Goal: Task Accomplishment & Management: Manage account settings

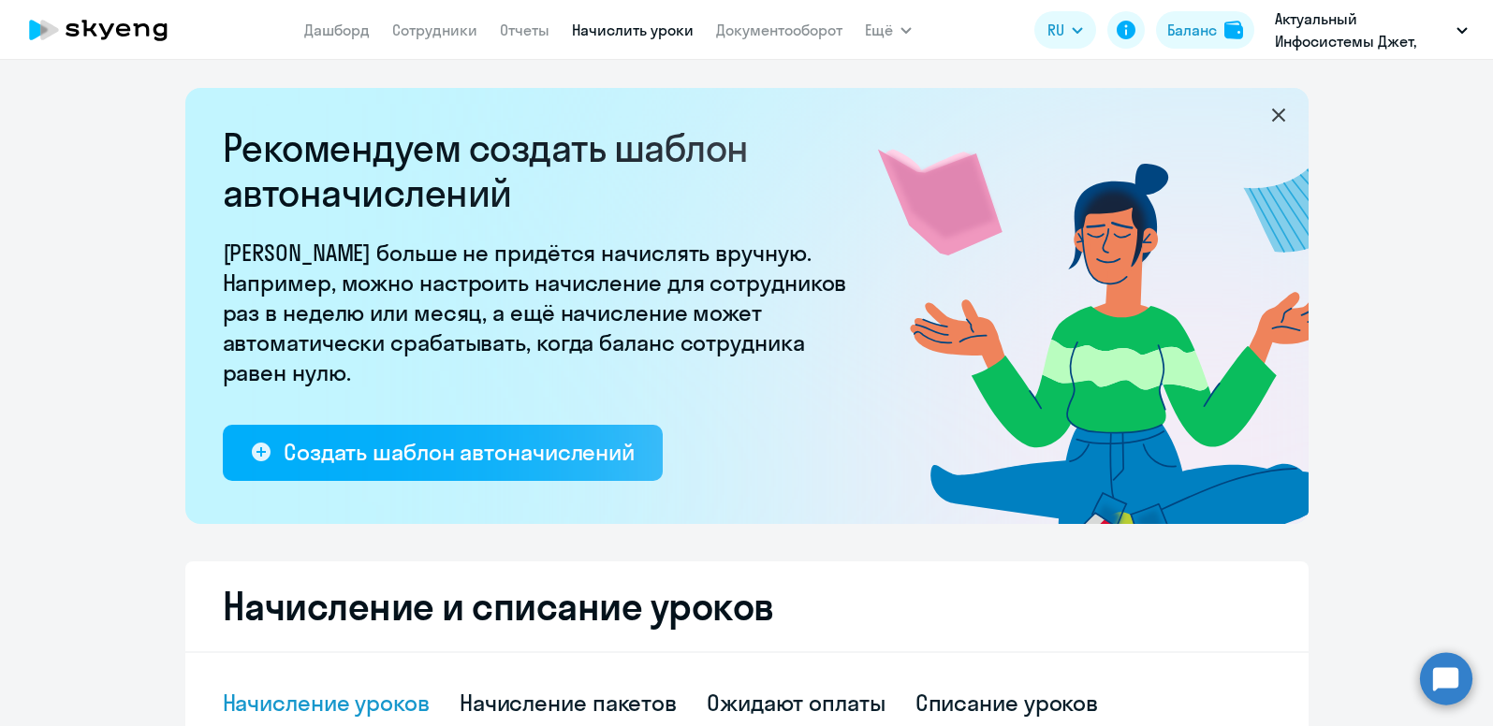
select select "10"
click at [418, 29] on link "Сотрудники" at bounding box center [434, 30] width 85 height 19
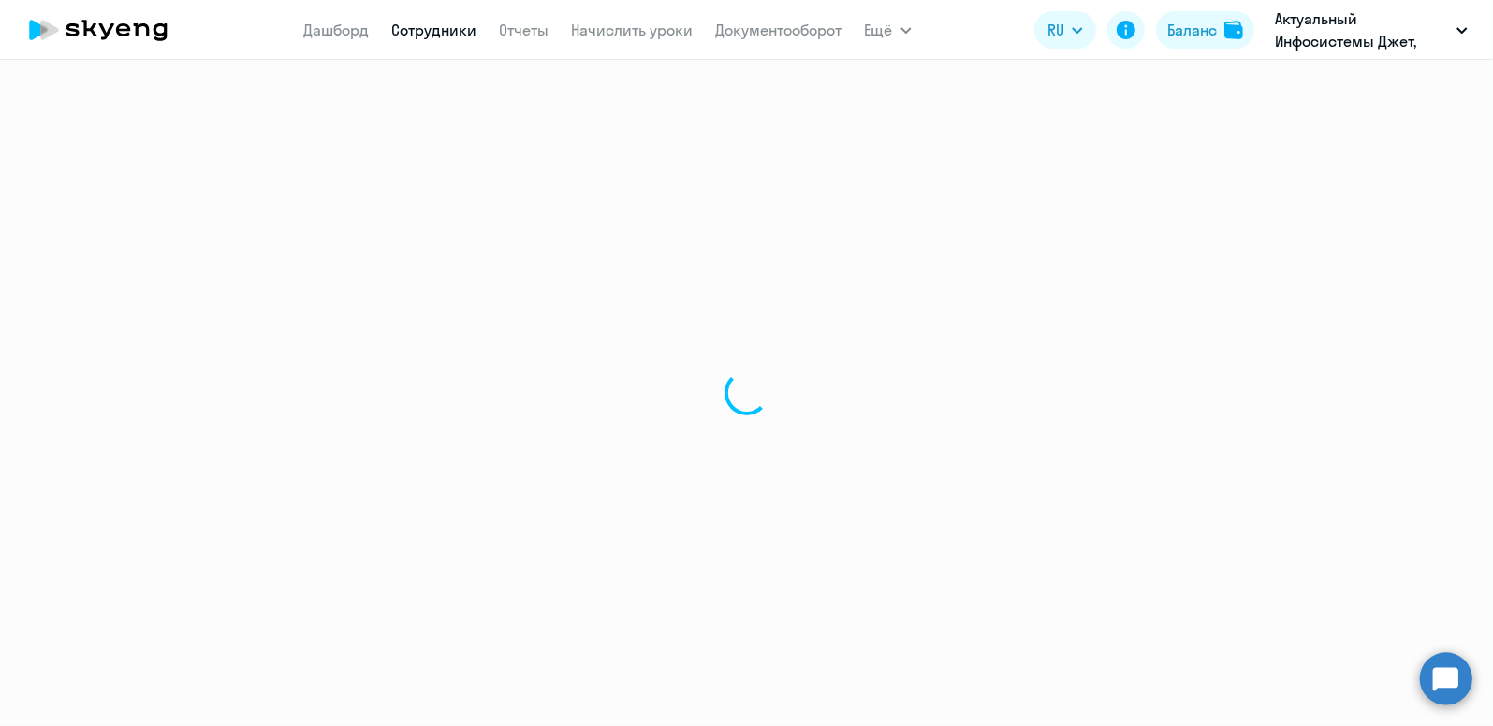
select select "30"
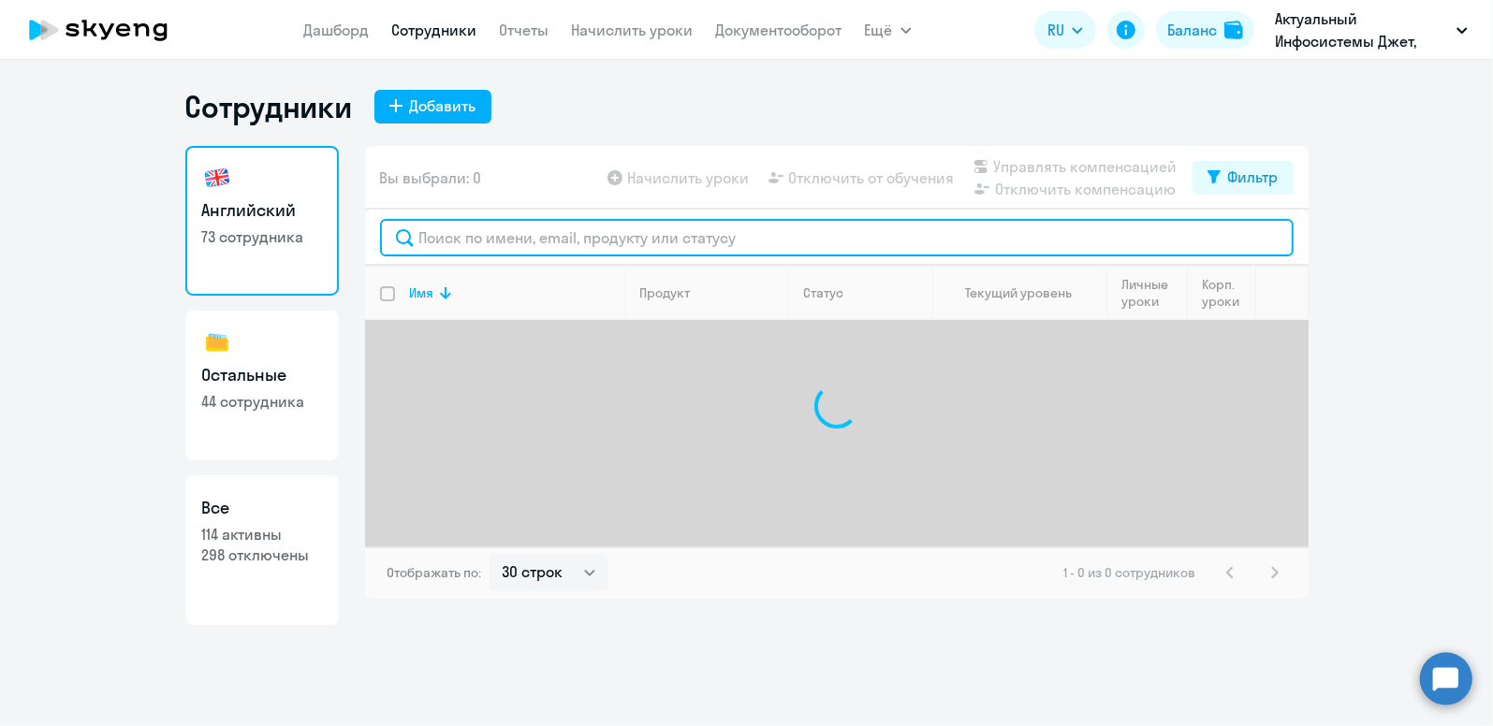
click at [516, 243] on input "text" at bounding box center [837, 237] width 914 height 37
type input "[PERSON_NAME]"
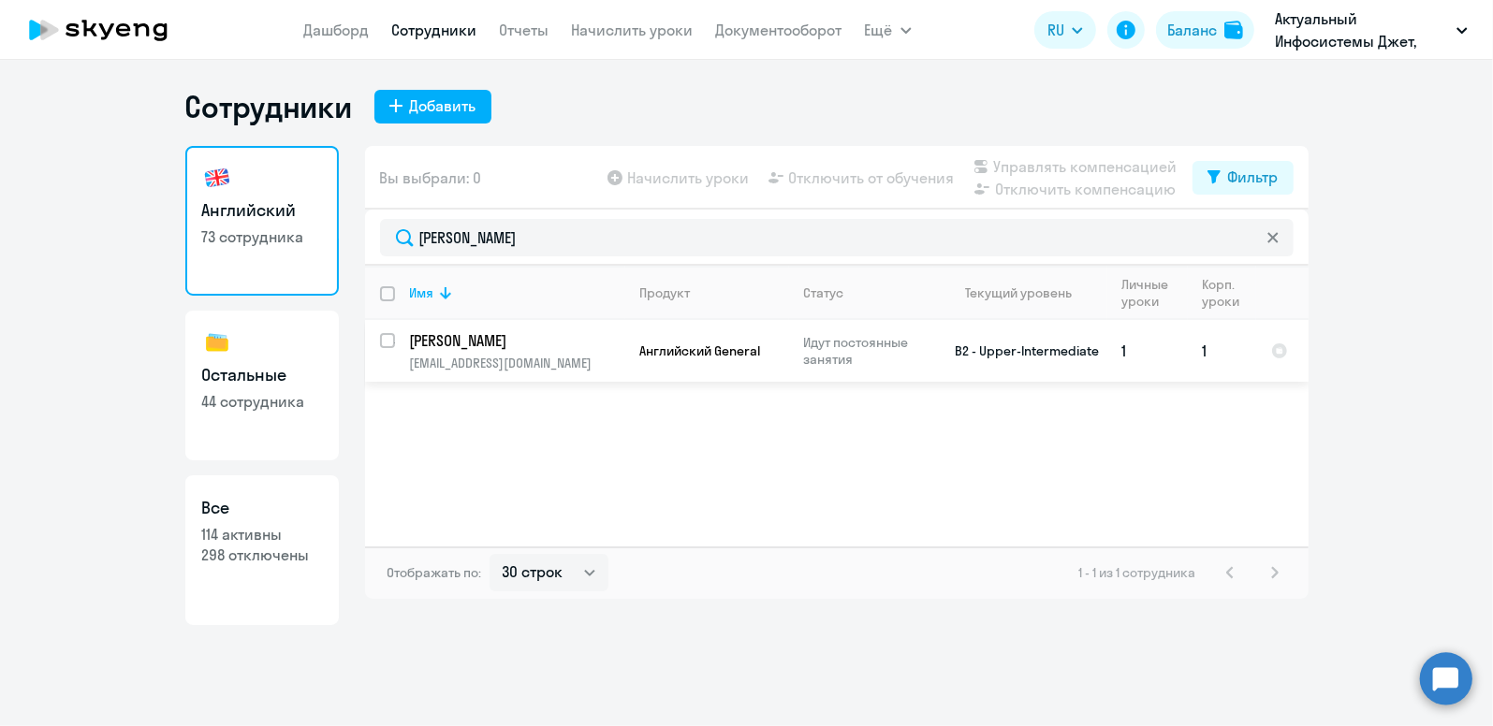
click at [461, 349] on p "[PERSON_NAME]" at bounding box center [516, 340] width 212 height 21
select select "english"
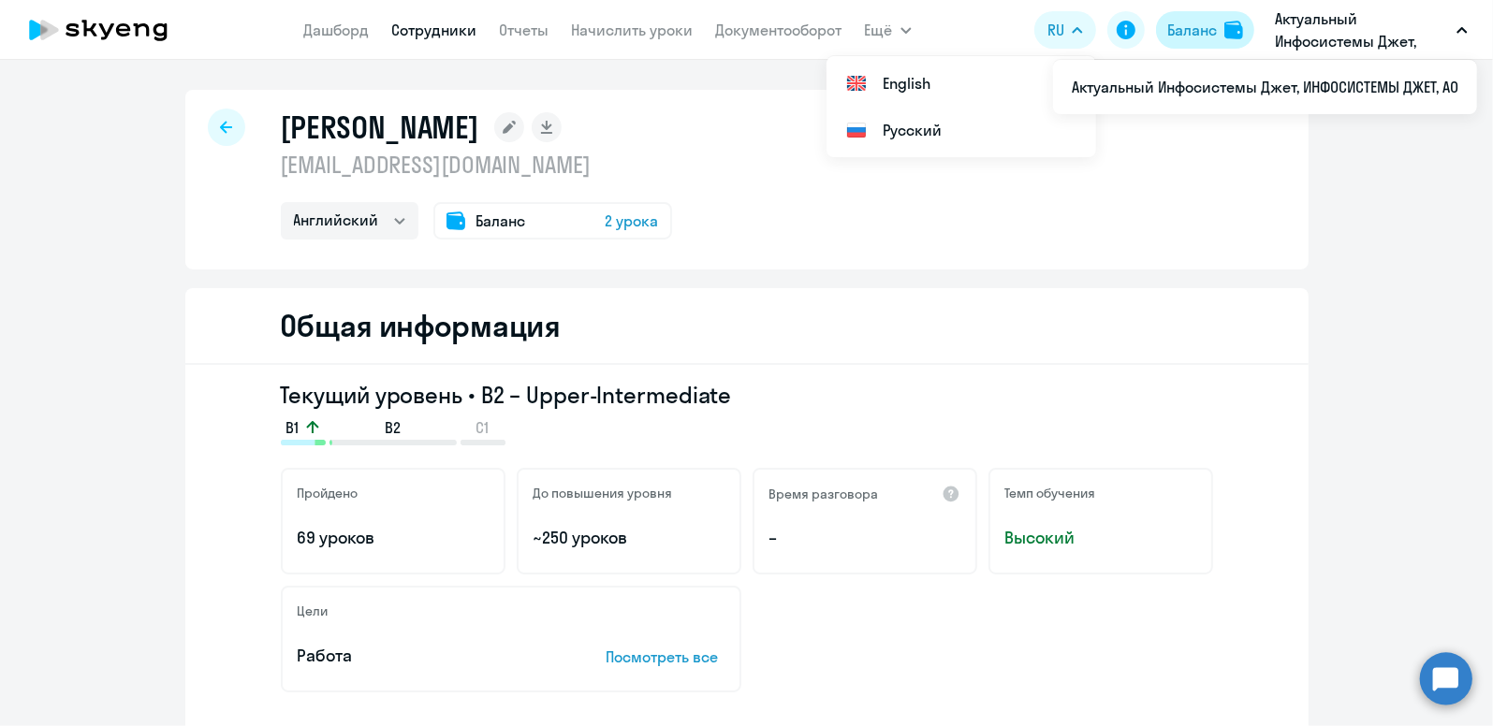
click at [1196, 25] on div "Баланс" at bounding box center [1192, 30] width 50 height 22
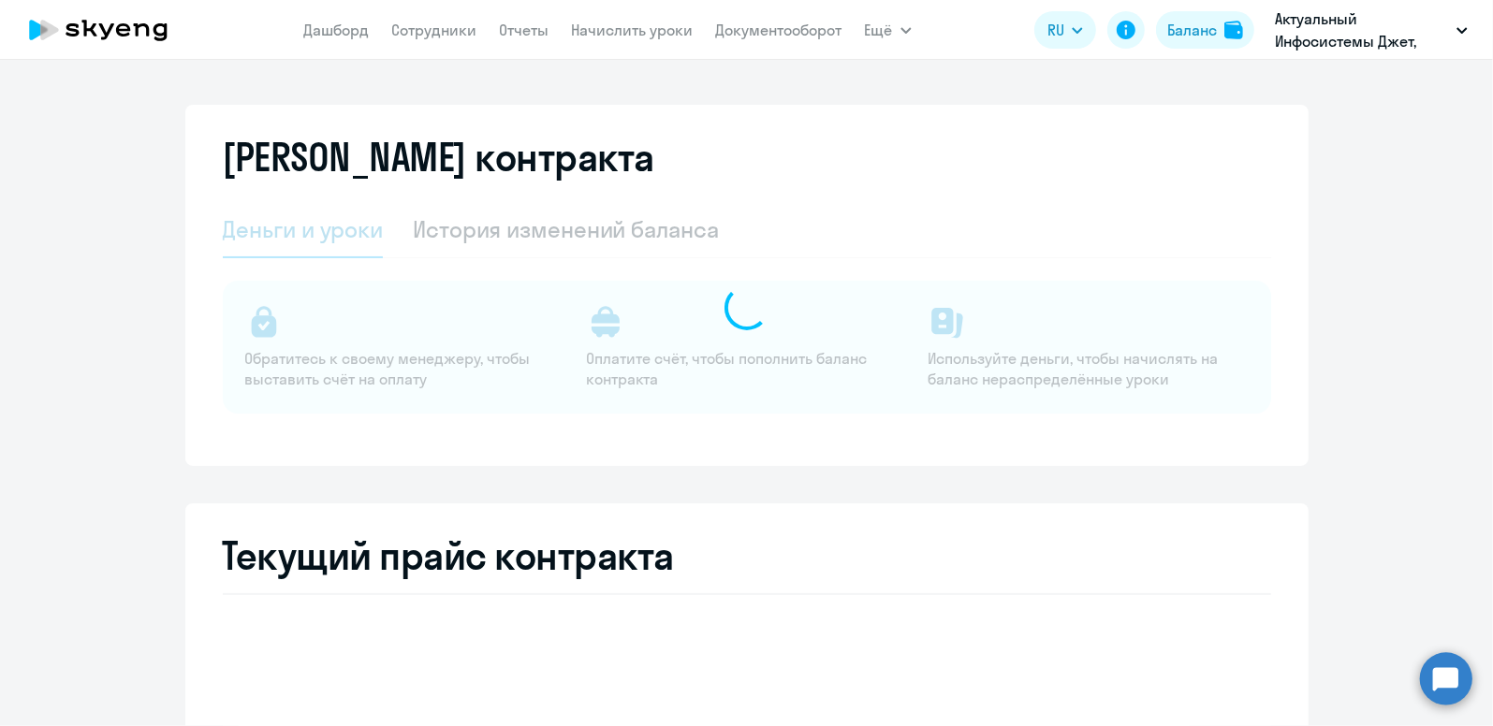
select select "english_adult_not_native_speaker"
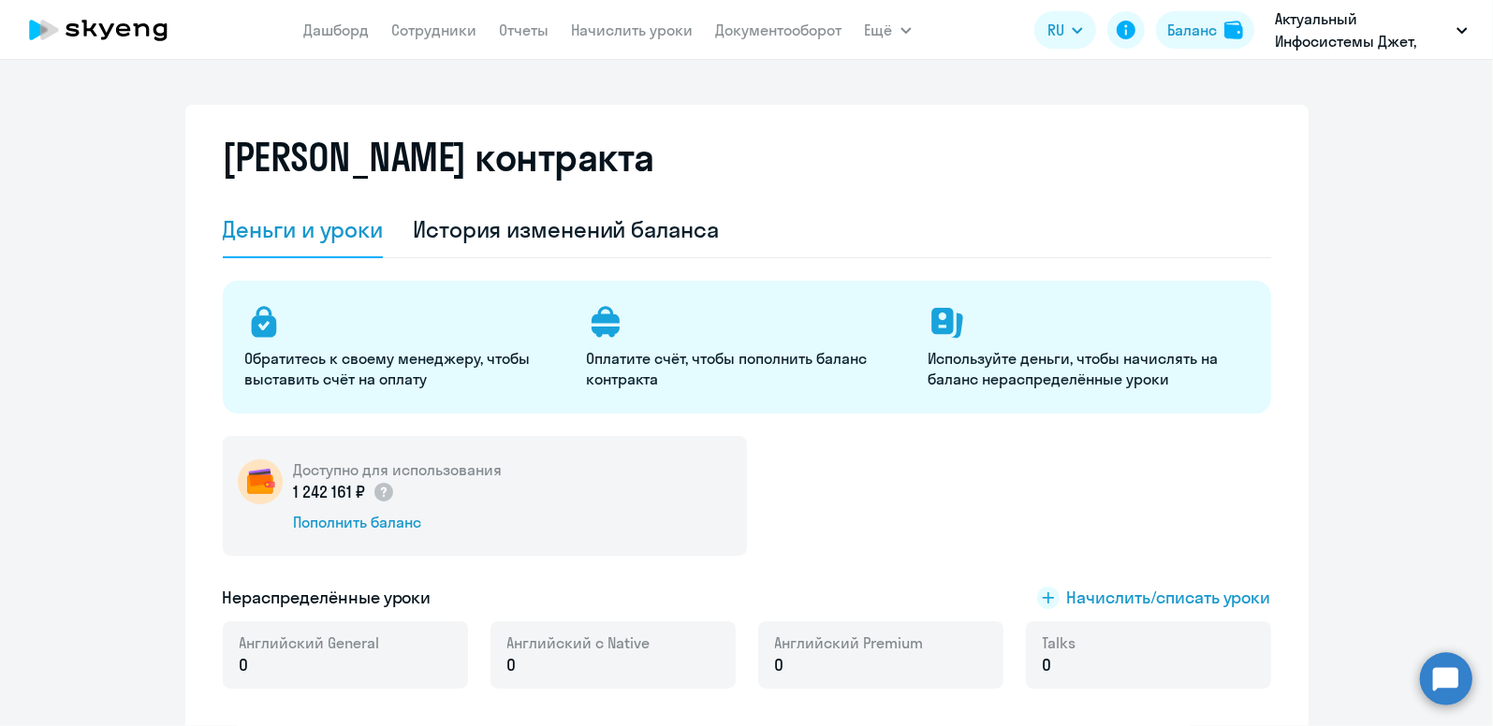
scroll to position [280, 0]
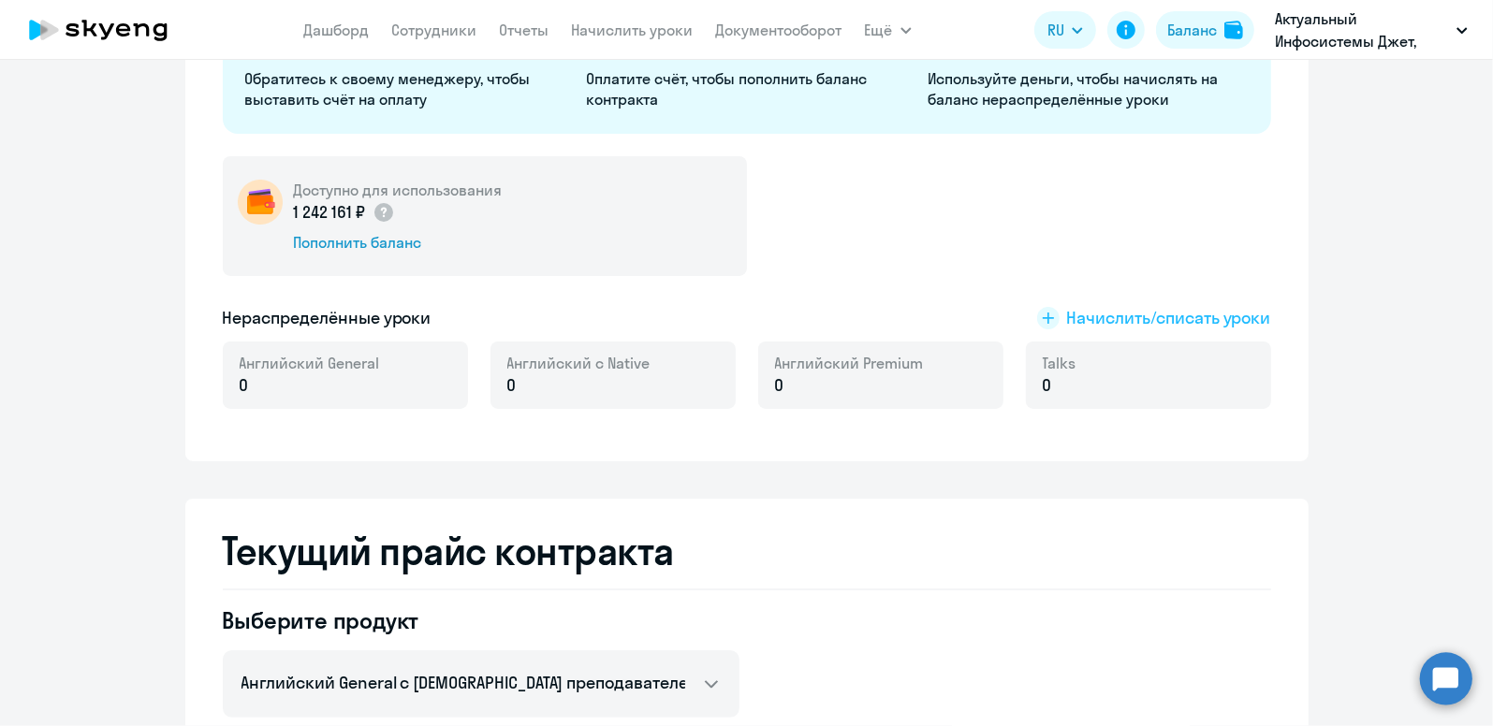
click at [1178, 319] on span "Начислить/списать уроки" at bounding box center [1169, 318] width 204 height 24
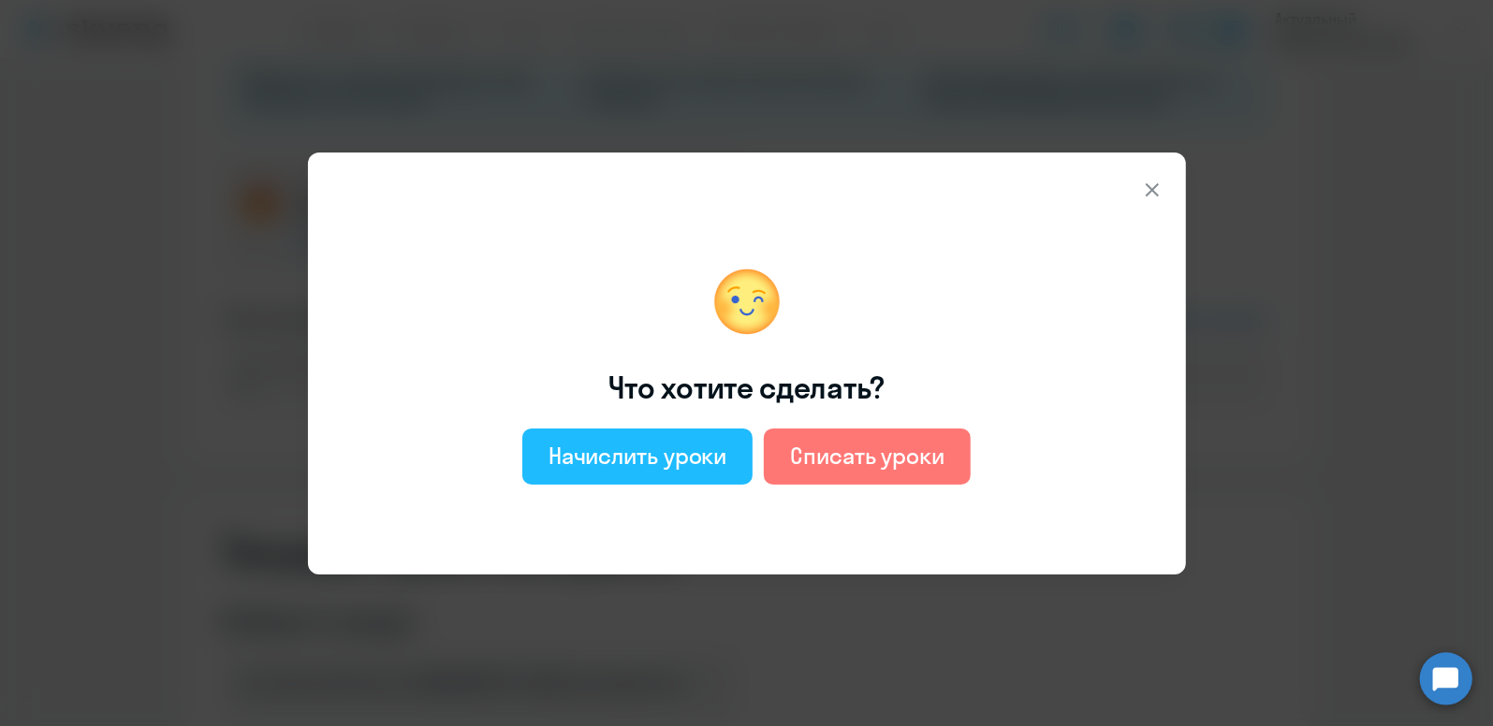
click at [578, 457] on div "Начислить уроки" at bounding box center [638, 456] width 179 height 30
select select "english_adult_not_native_speaker"
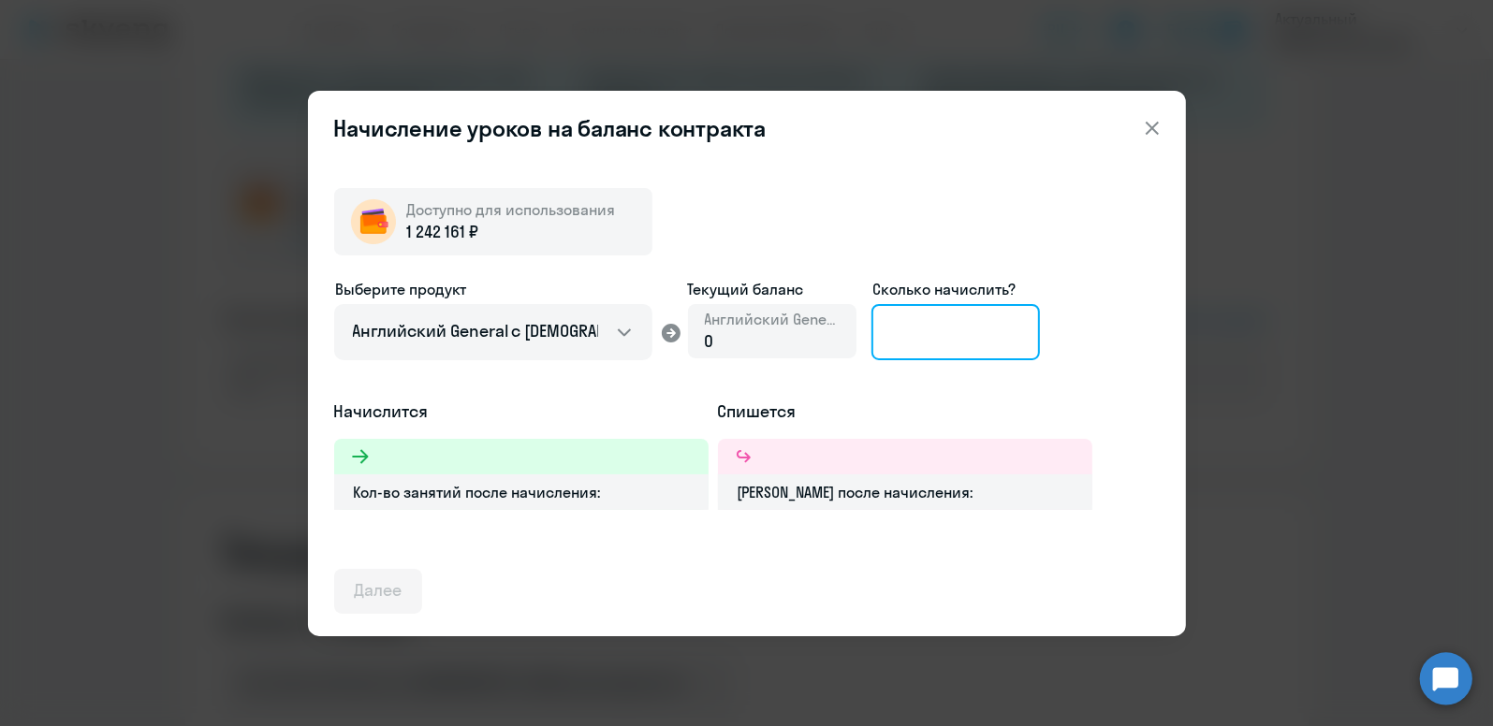
click at [899, 328] on input at bounding box center [955, 332] width 168 height 56
type input "13"
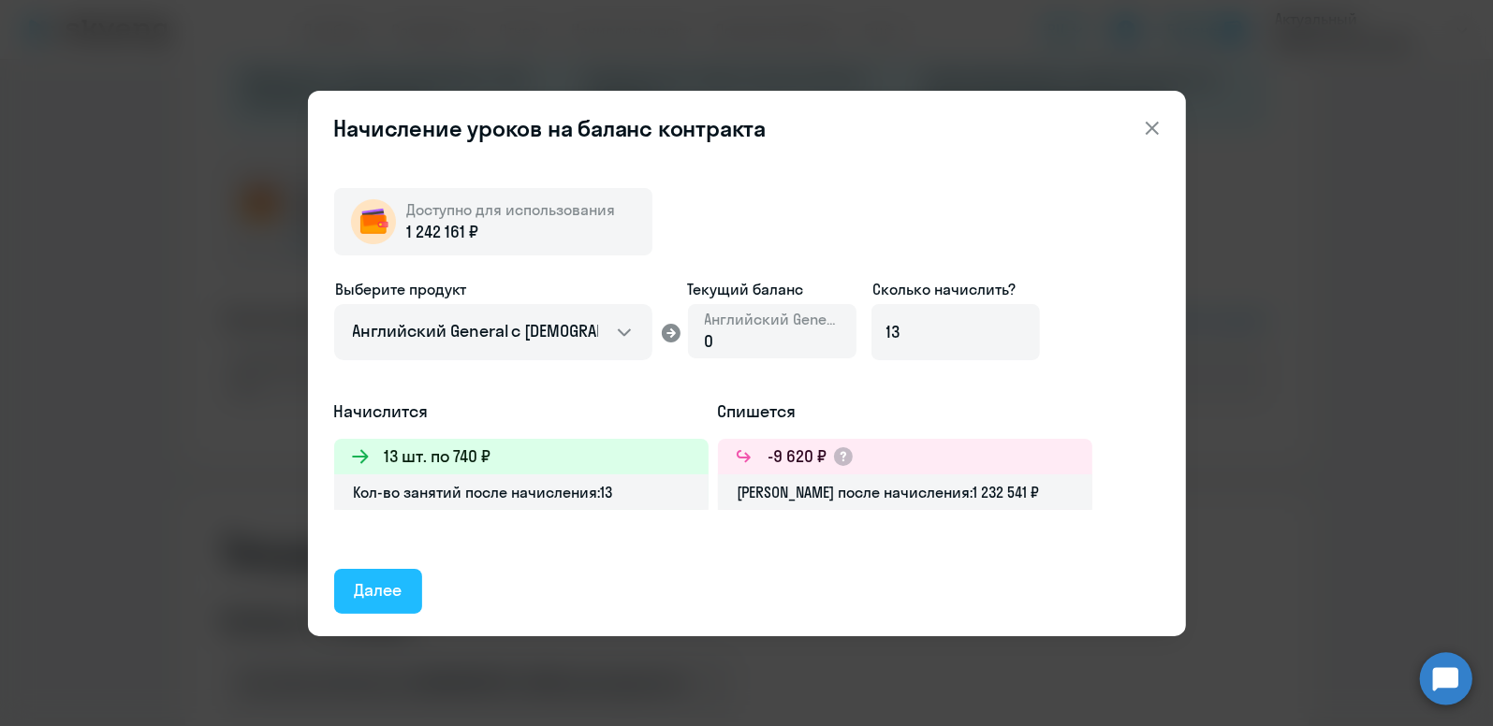
click at [391, 585] on div "Далее" at bounding box center [379, 590] width 48 height 24
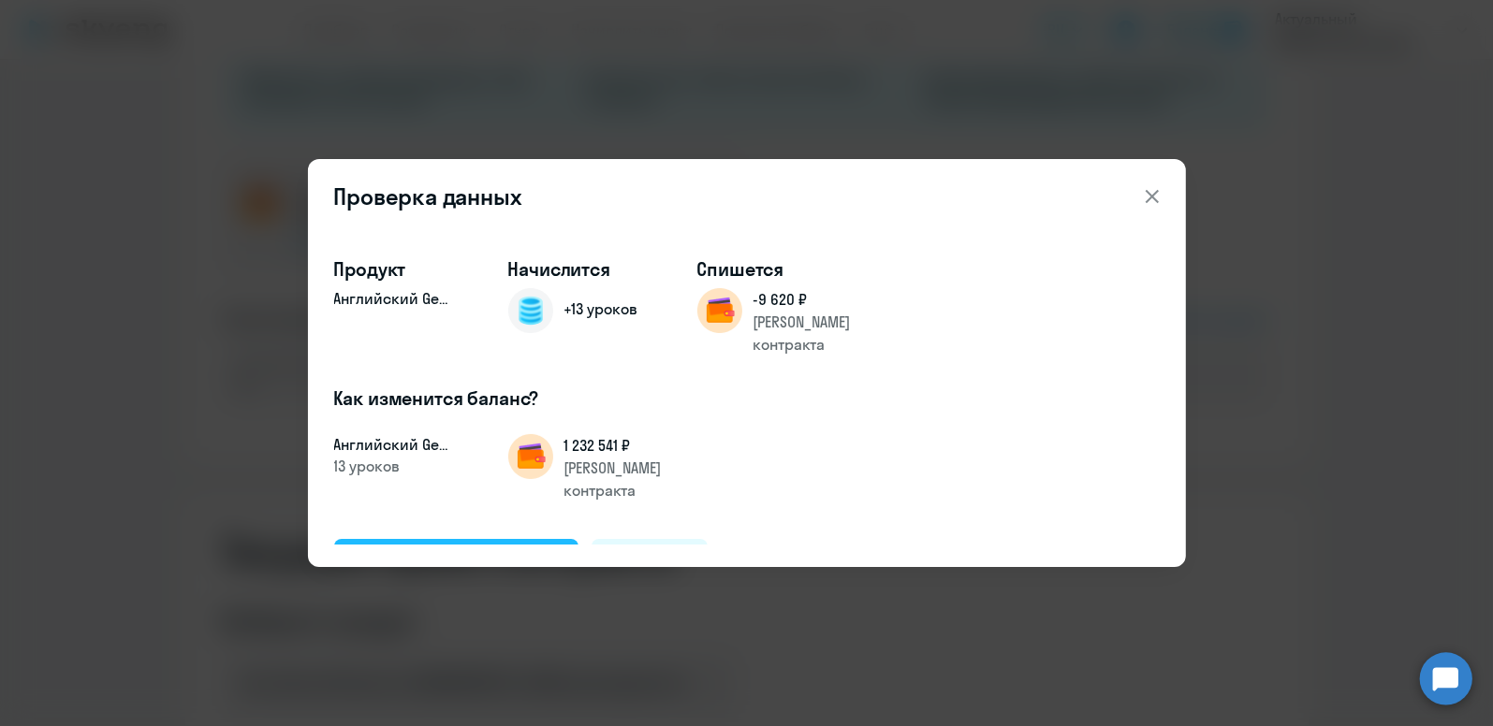
click at [474, 549] on div "Подтвердить и начислить" at bounding box center [457, 561] width 204 height 24
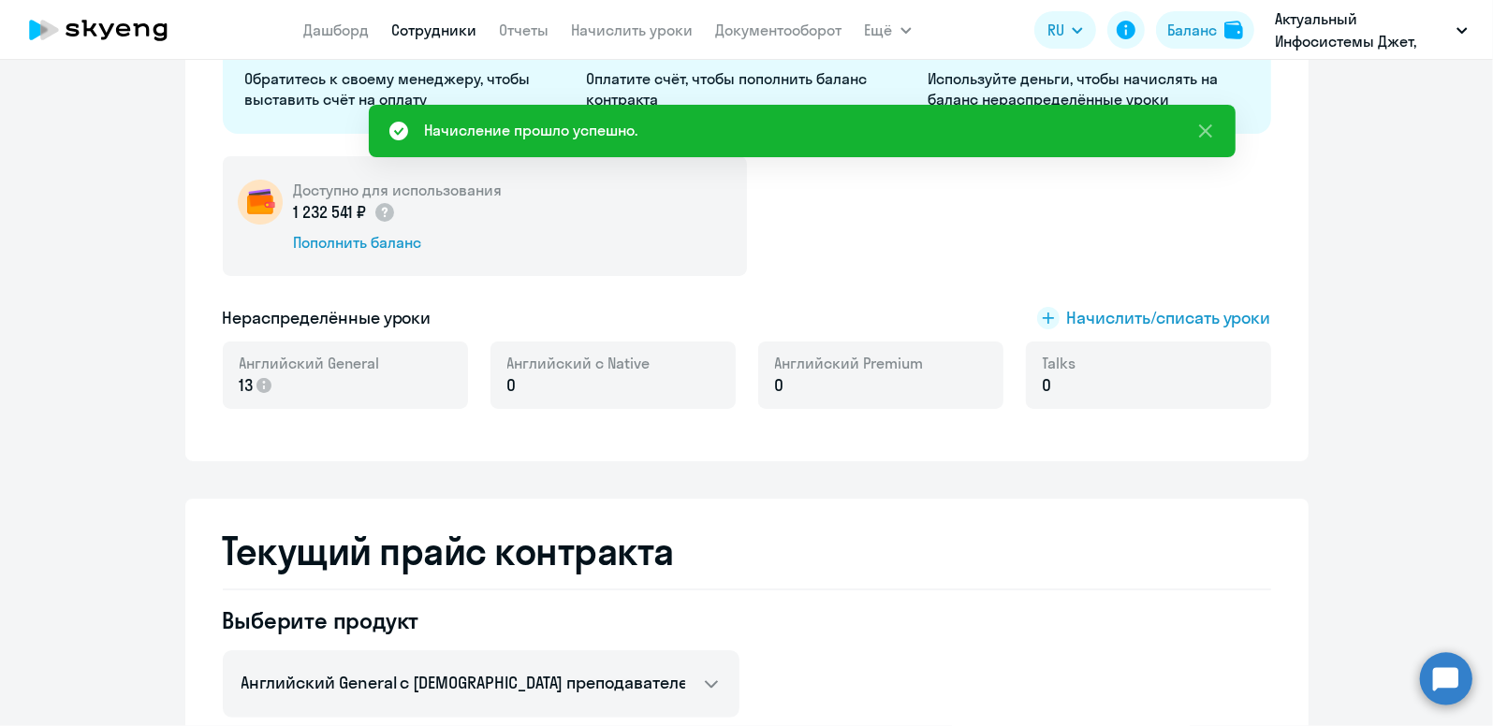
click at [448, 30] on link "Сотрудники" at bounding box center [434, 30] width 85 height 19
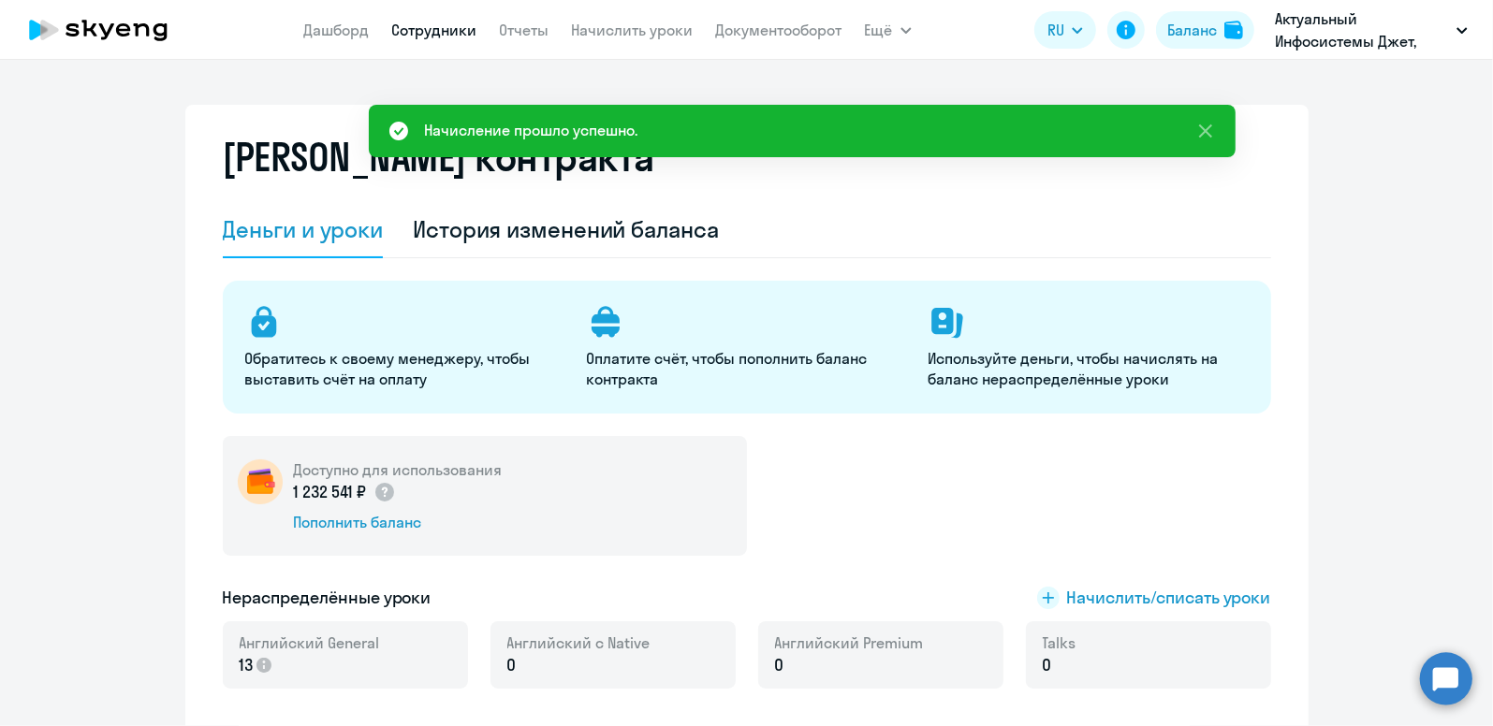
select select "30"
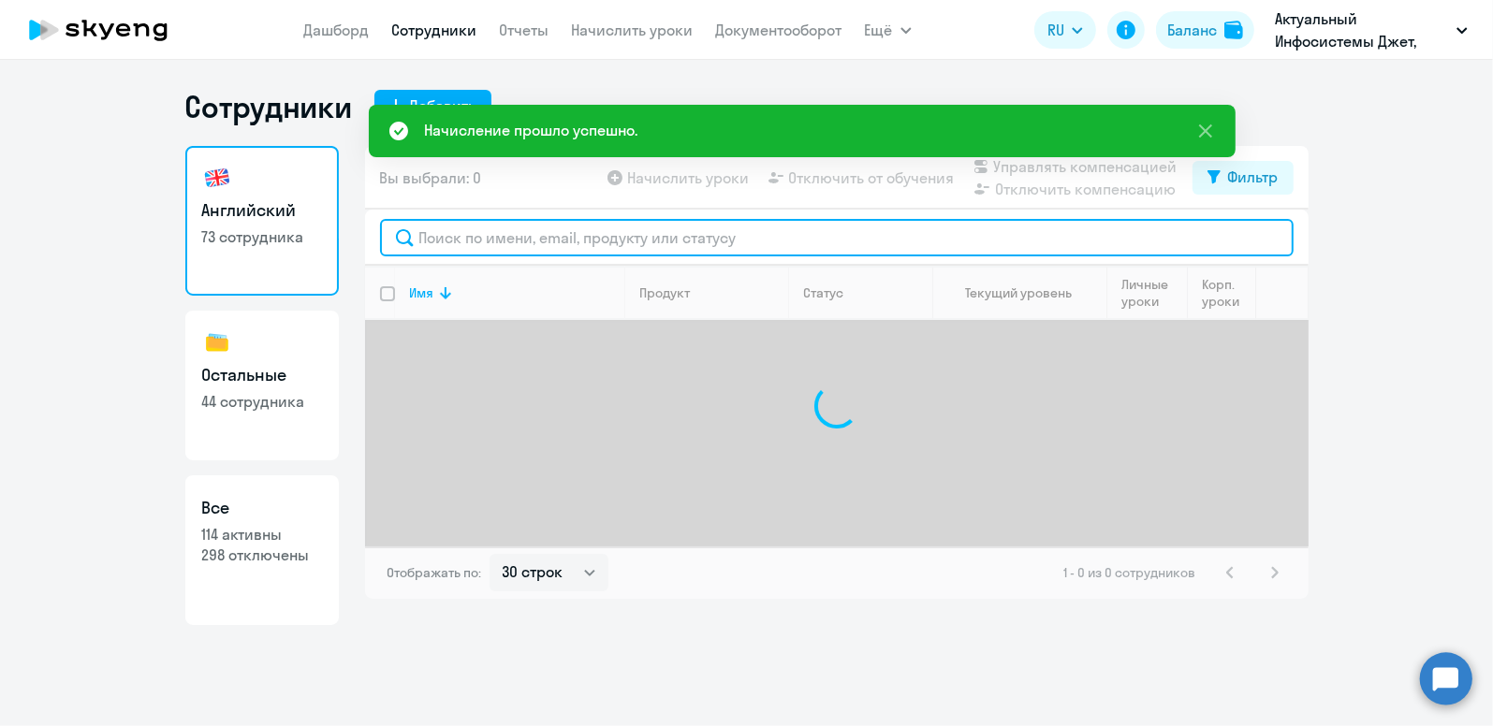
click at [493, 238] on input "text" at bounding box center [837, 237] width 914 height 37
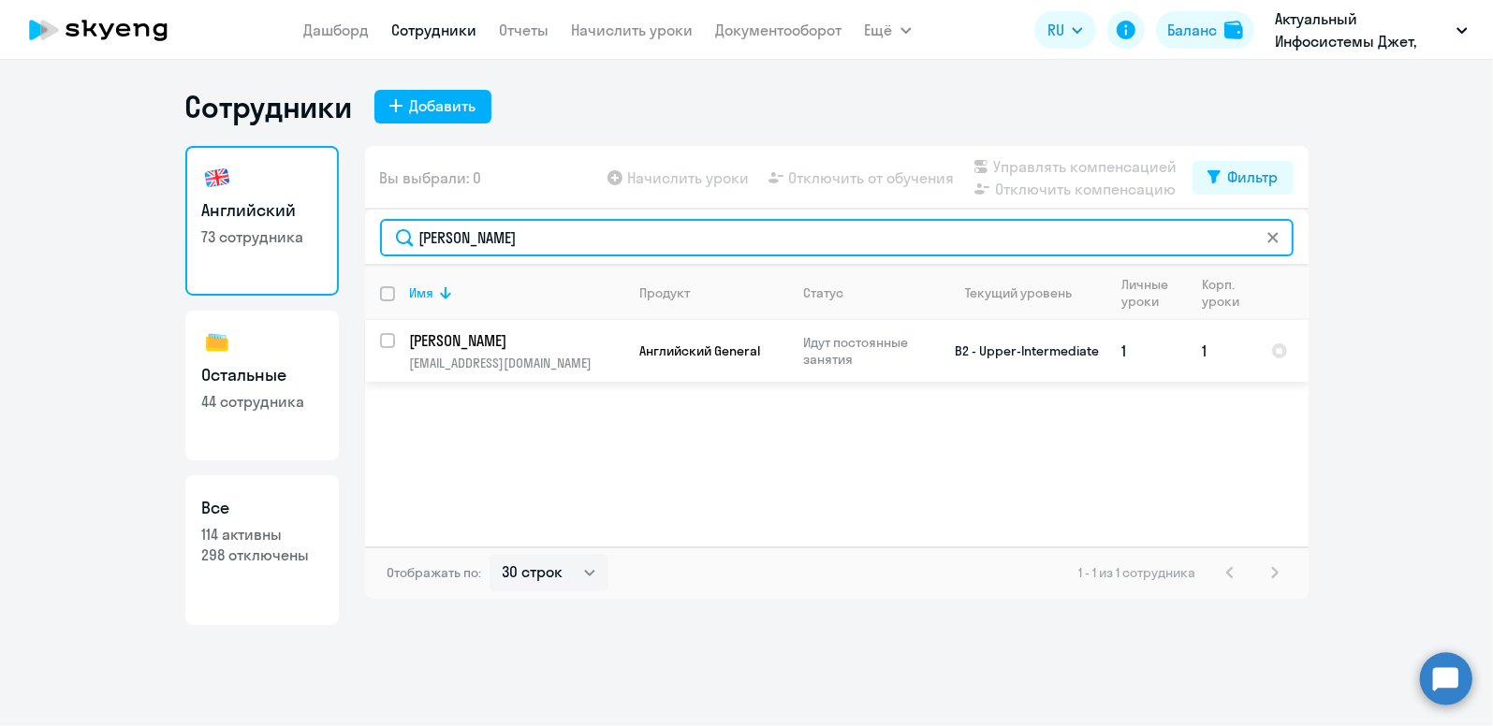
type input "[PERSON_NAME]"
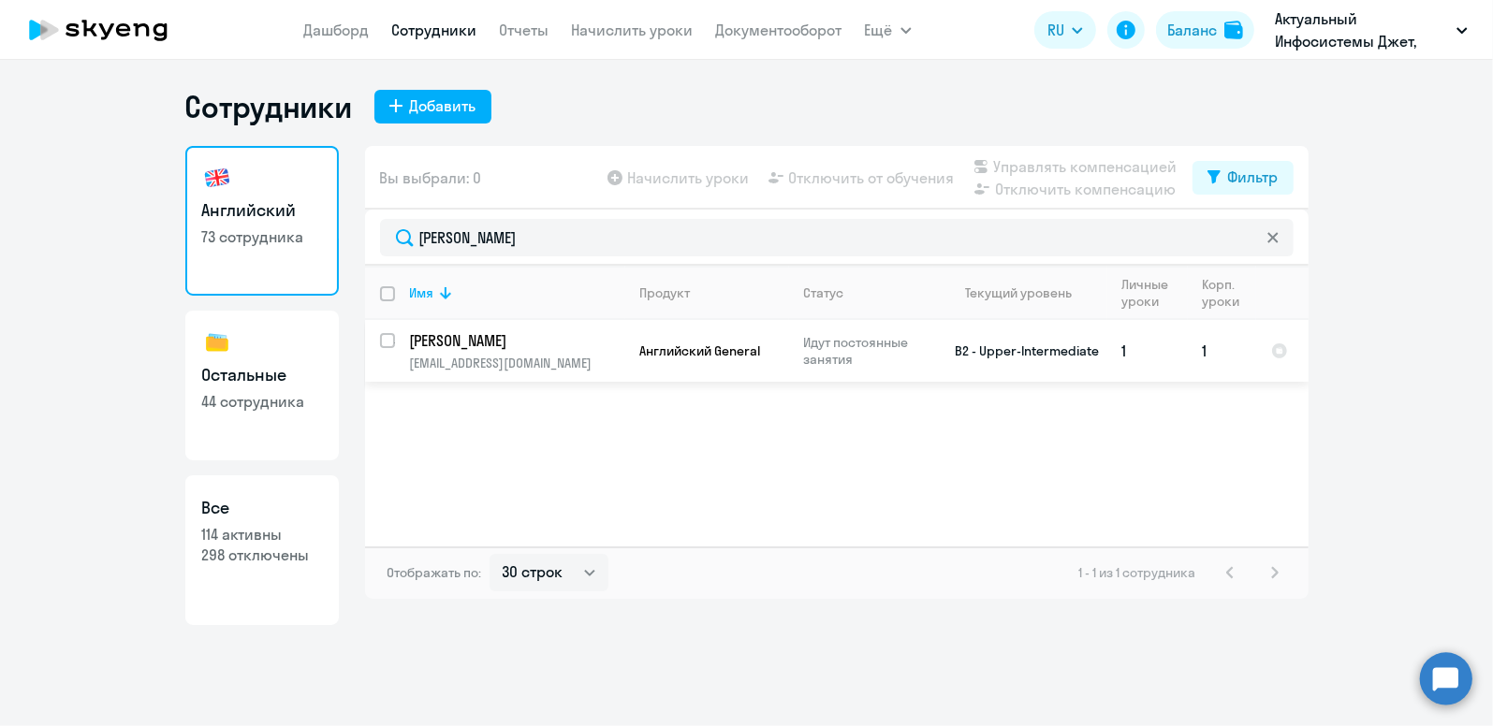
click at [494, 333] on p "[PERSON_NAME]" at bounding box center [516, 340] width 212 height 21
select select "english"
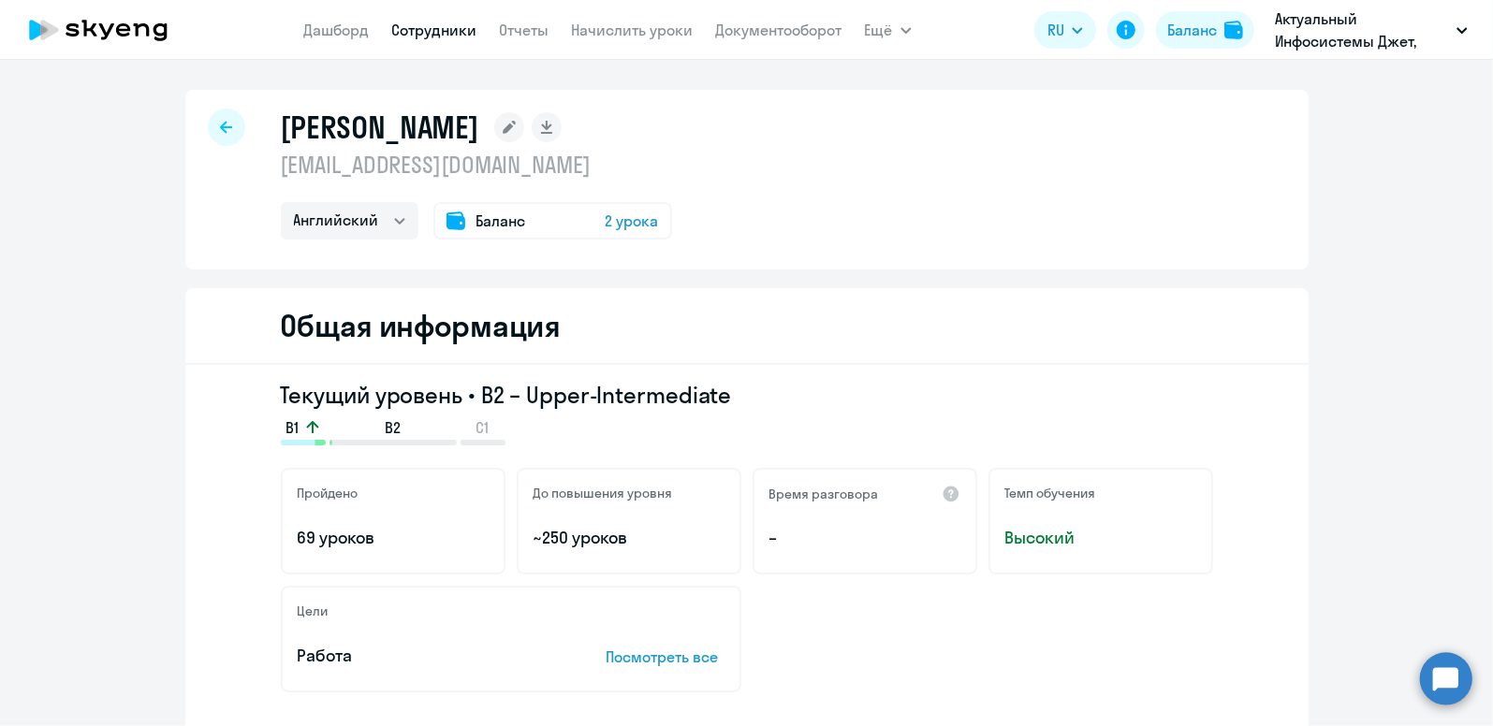
click at [484, 224] on span "Баланс" at bounding box center [501, 221] width 50 height 22
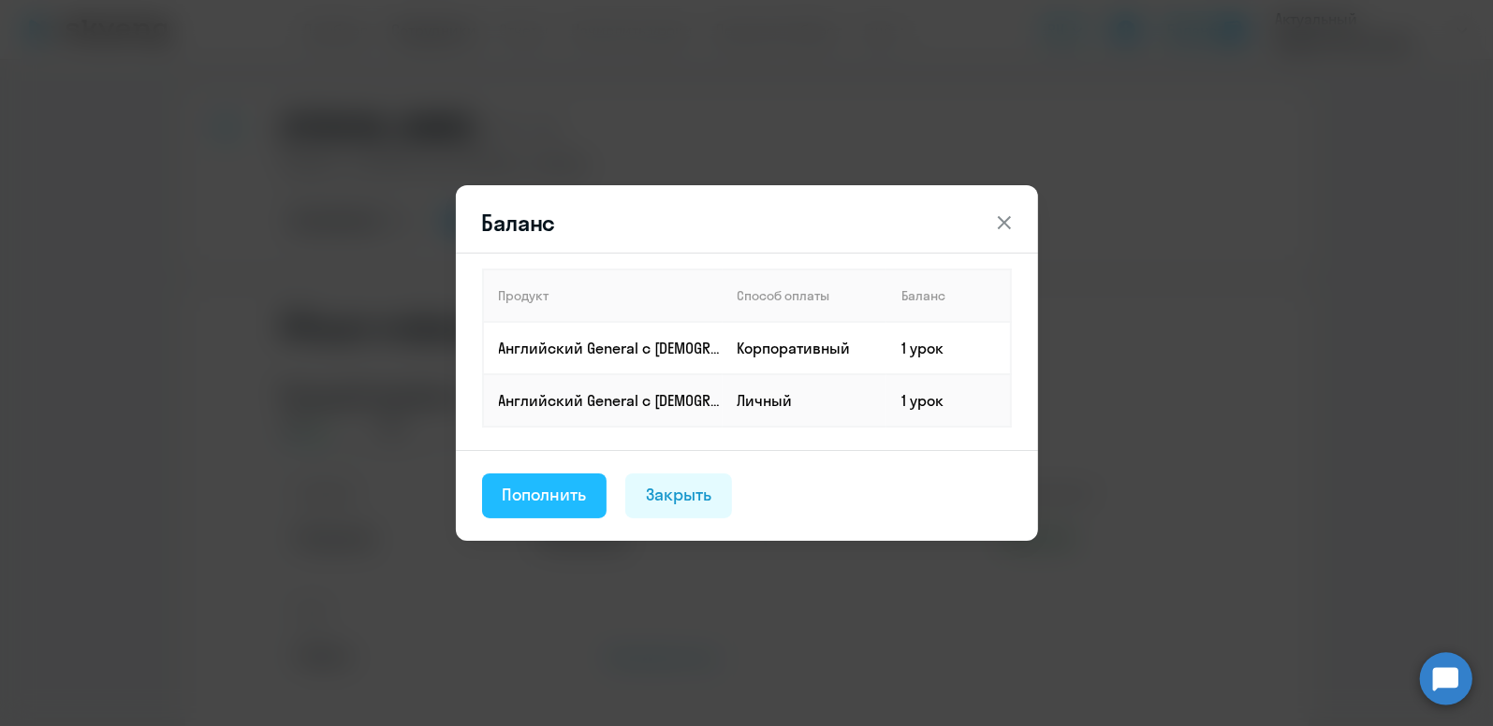
click at [574, 489] on div "Пополнить" at bounding box center [545, 495] width 84 height 24
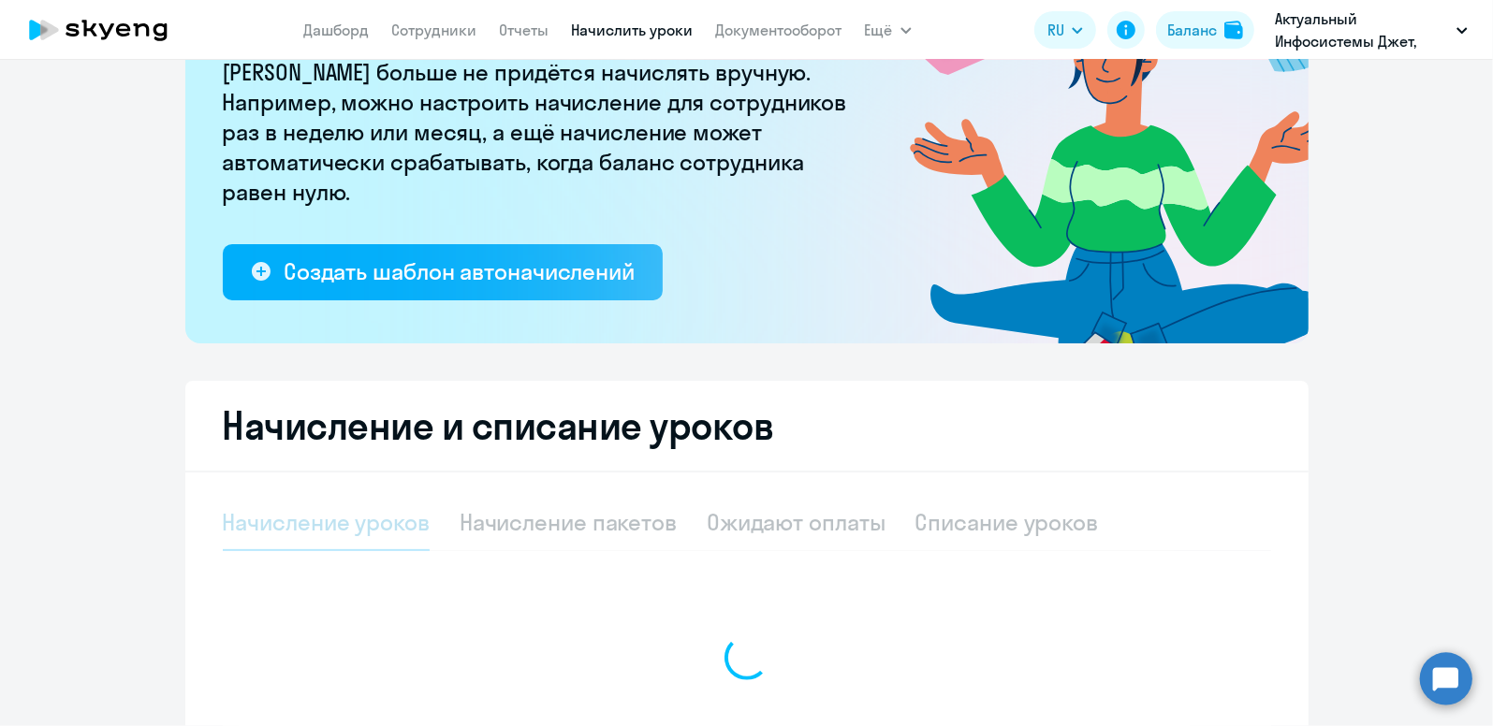
select select "10"
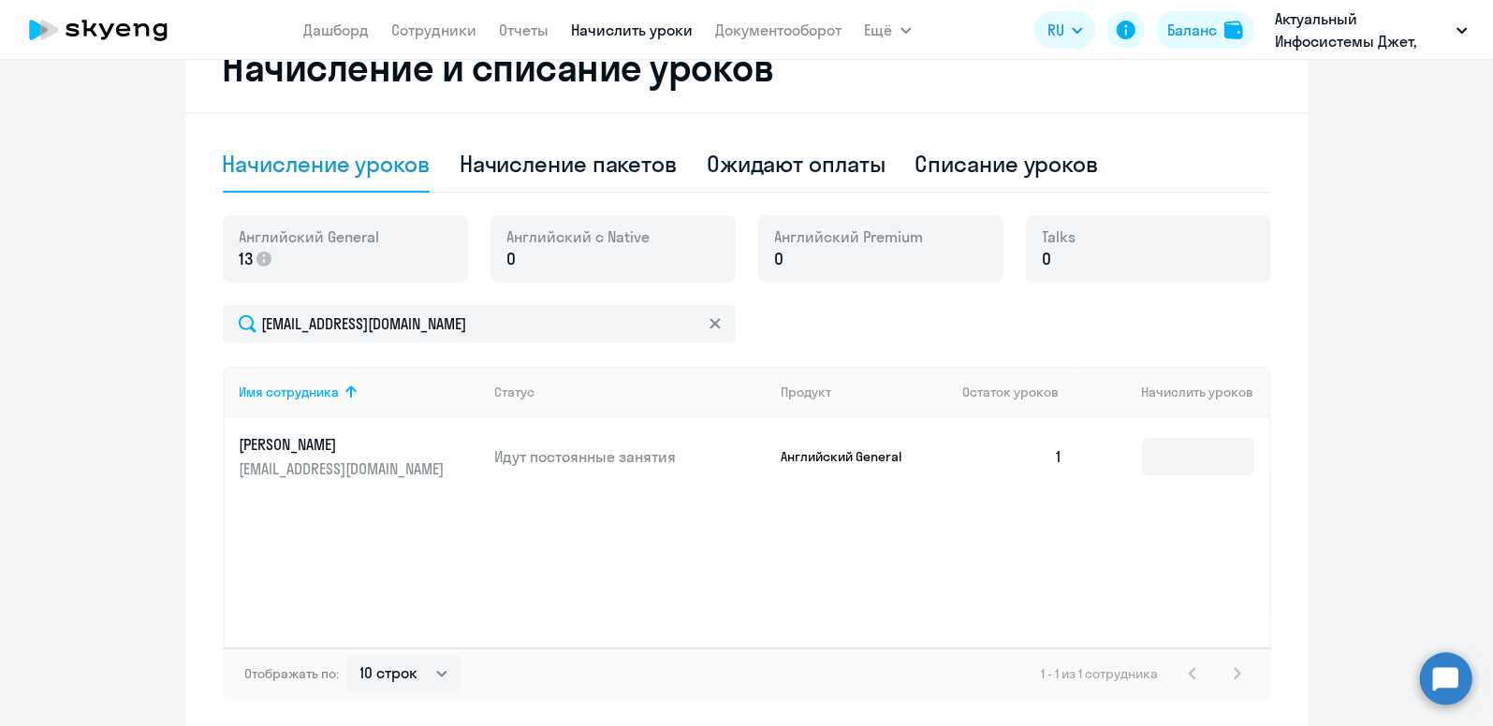
scroll to position [617, 0]
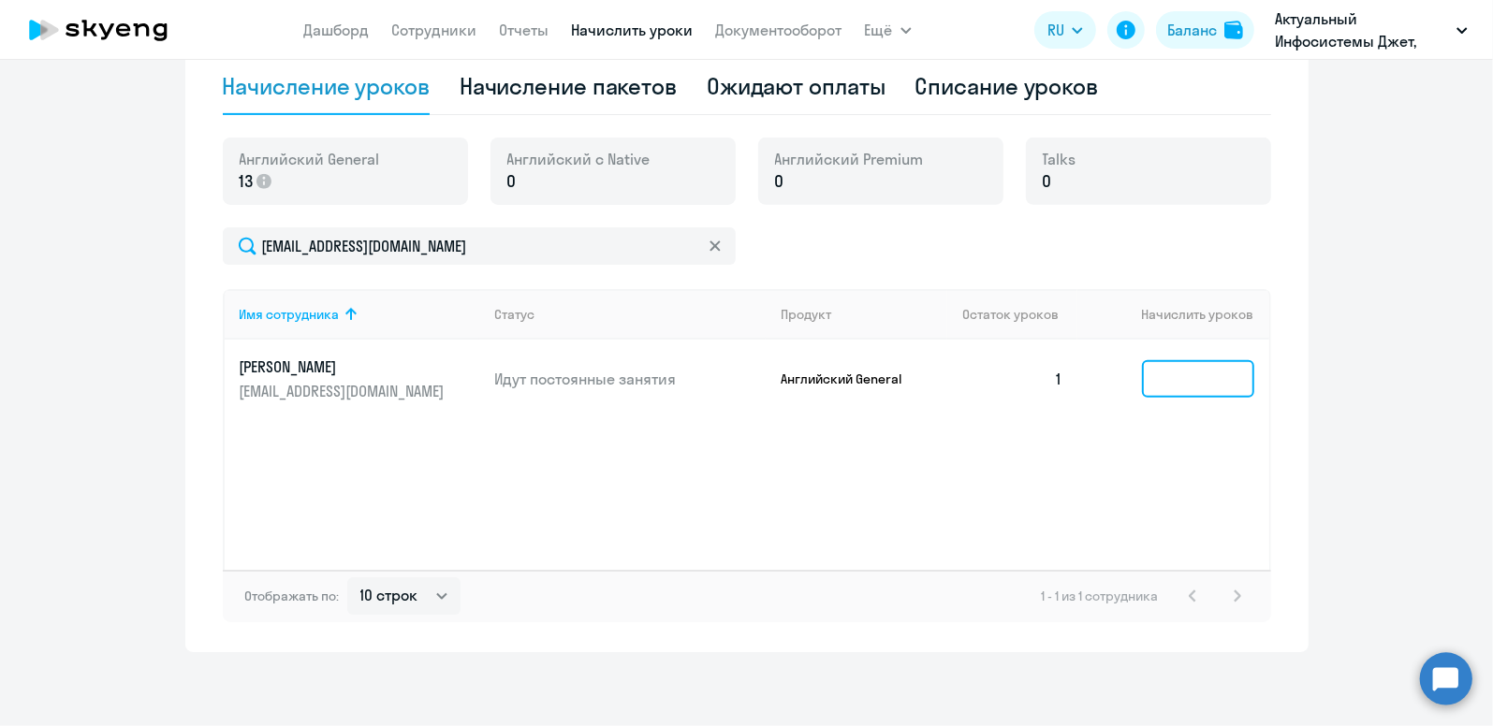
click at [1182, 381] on input at bounding box center [1198, 378] width 112 height 37
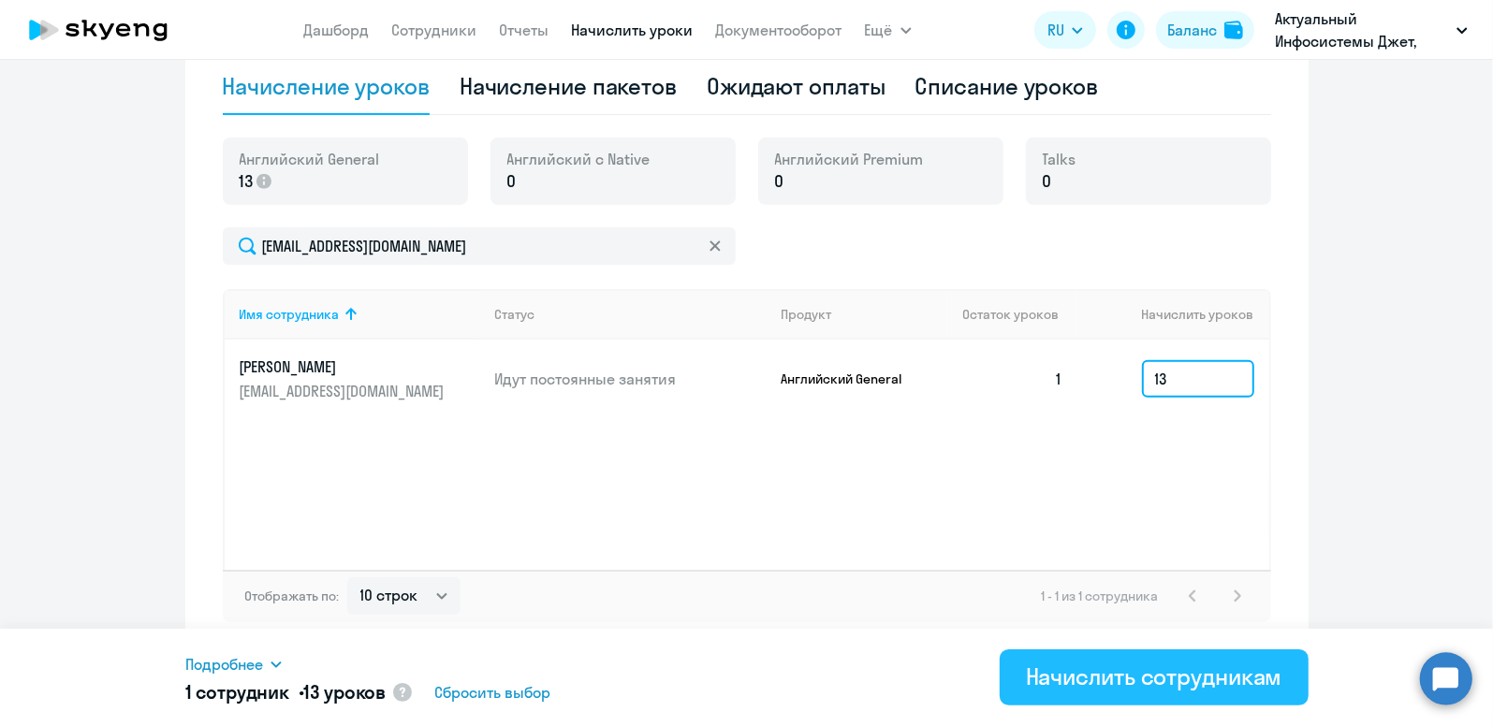
type input "13"
click at [1106, 673] on div "Начислить сотрудникам" at bounding box center [1154, 677] width 256 height 30
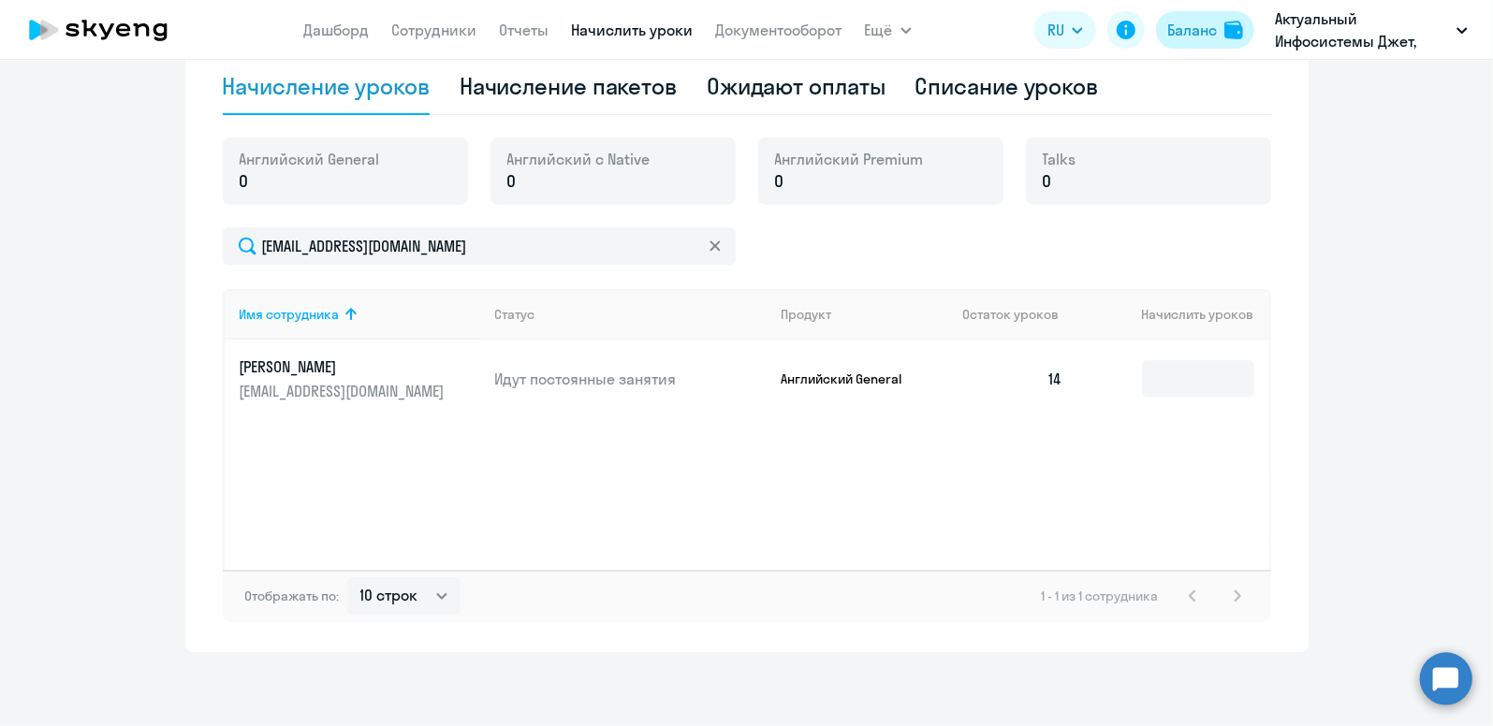
click at [1186, 38] on div "Баланс" at bounding box center [1192, 30] width 50 height 22
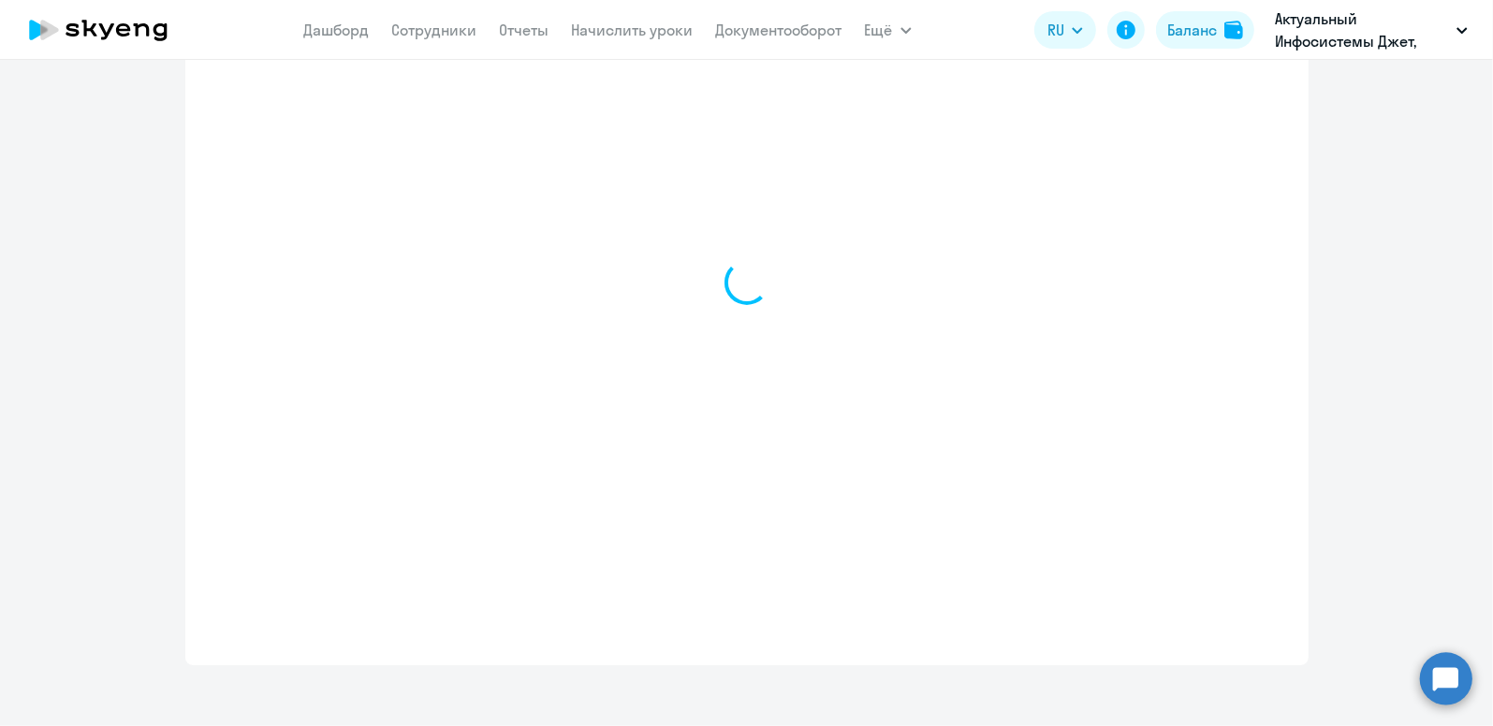
select select "english_adult_not_native_speaker"
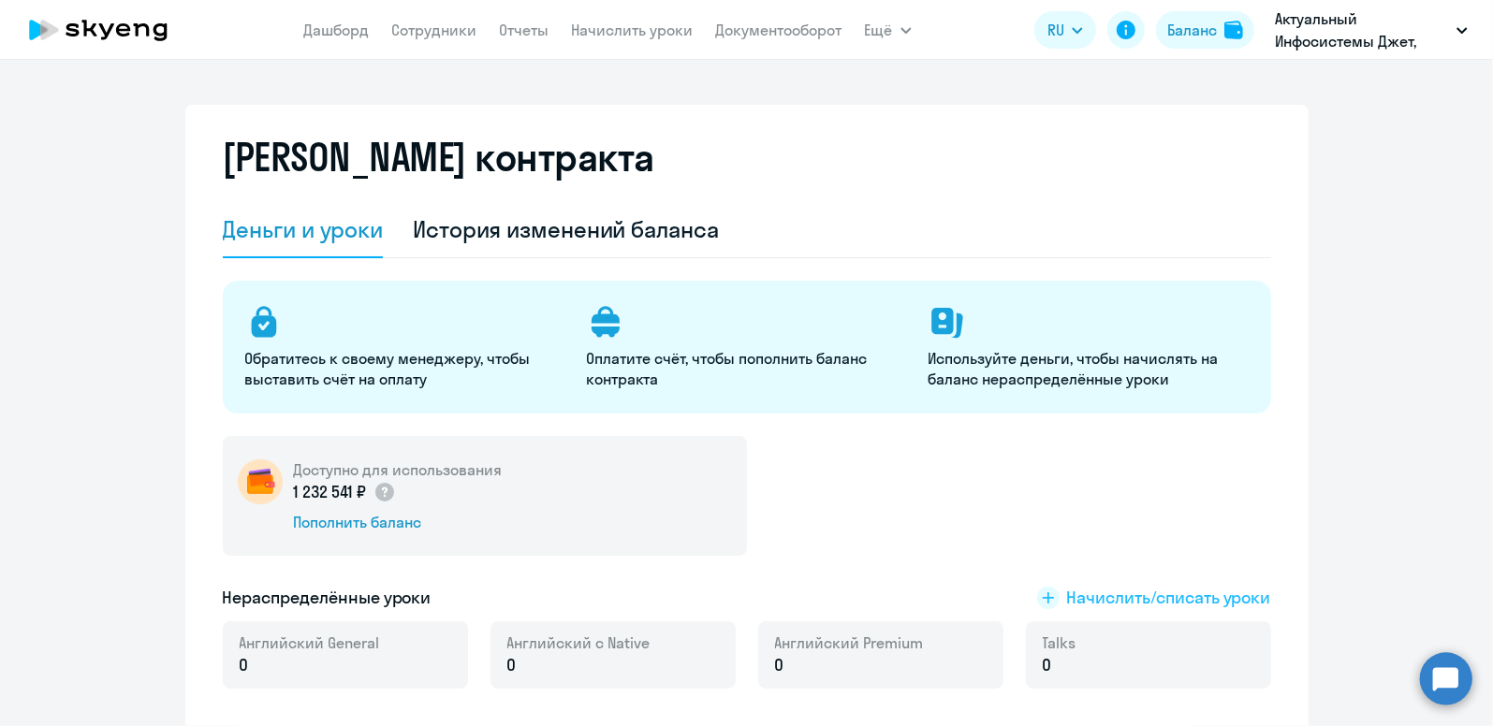
click at [1144, 592] on span "Начислить/списать уроки" at bounding box center [1169, 598] width 204 height 24
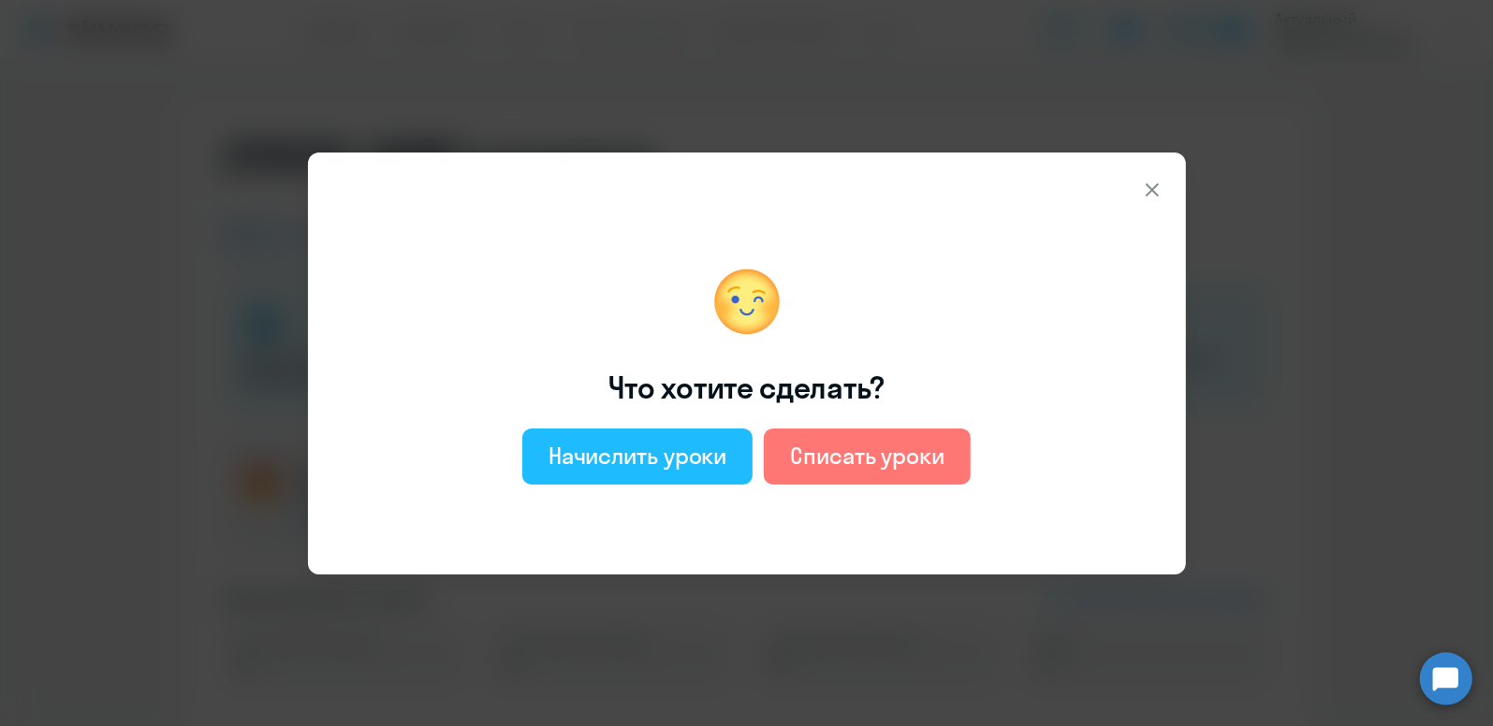
click at [646, 451] on div "Начислить уроки" at bounding box center [638, 456] width 179 height 30
select select "english_adult_not_native_speaker"
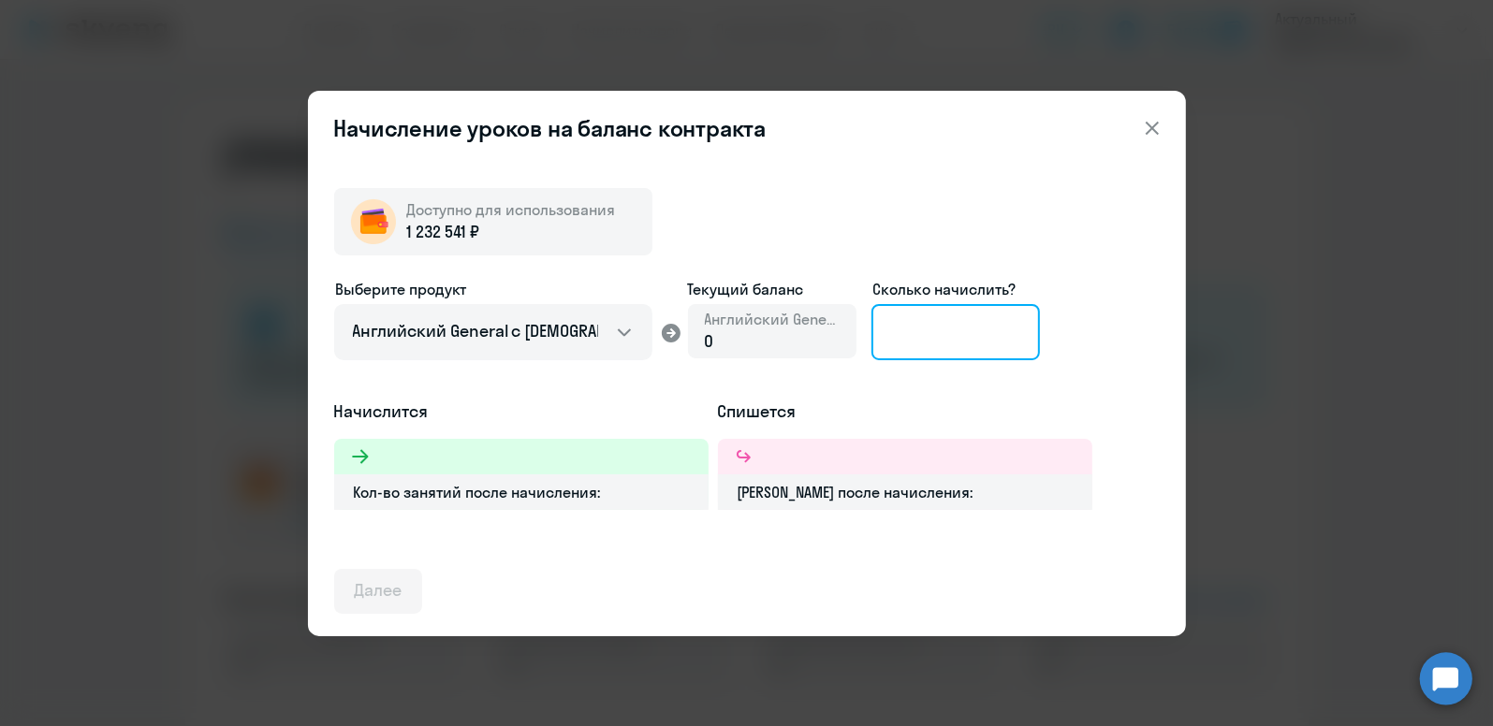
click at [916, 320] on input at bounding box center [955, 332] width 168 height 56
type input "33"
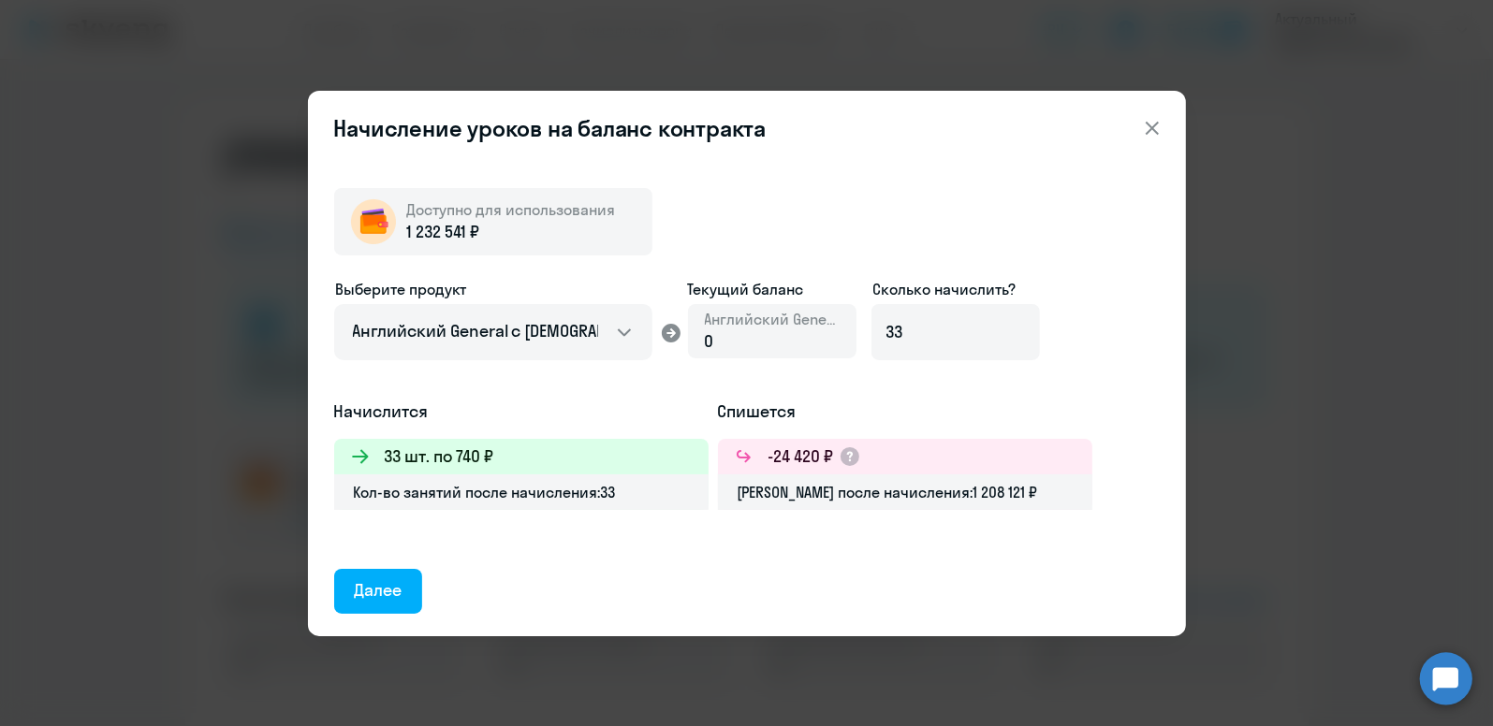
click at [1149, 131] on icon at bounding box center [1151, 127] width 13 height 13
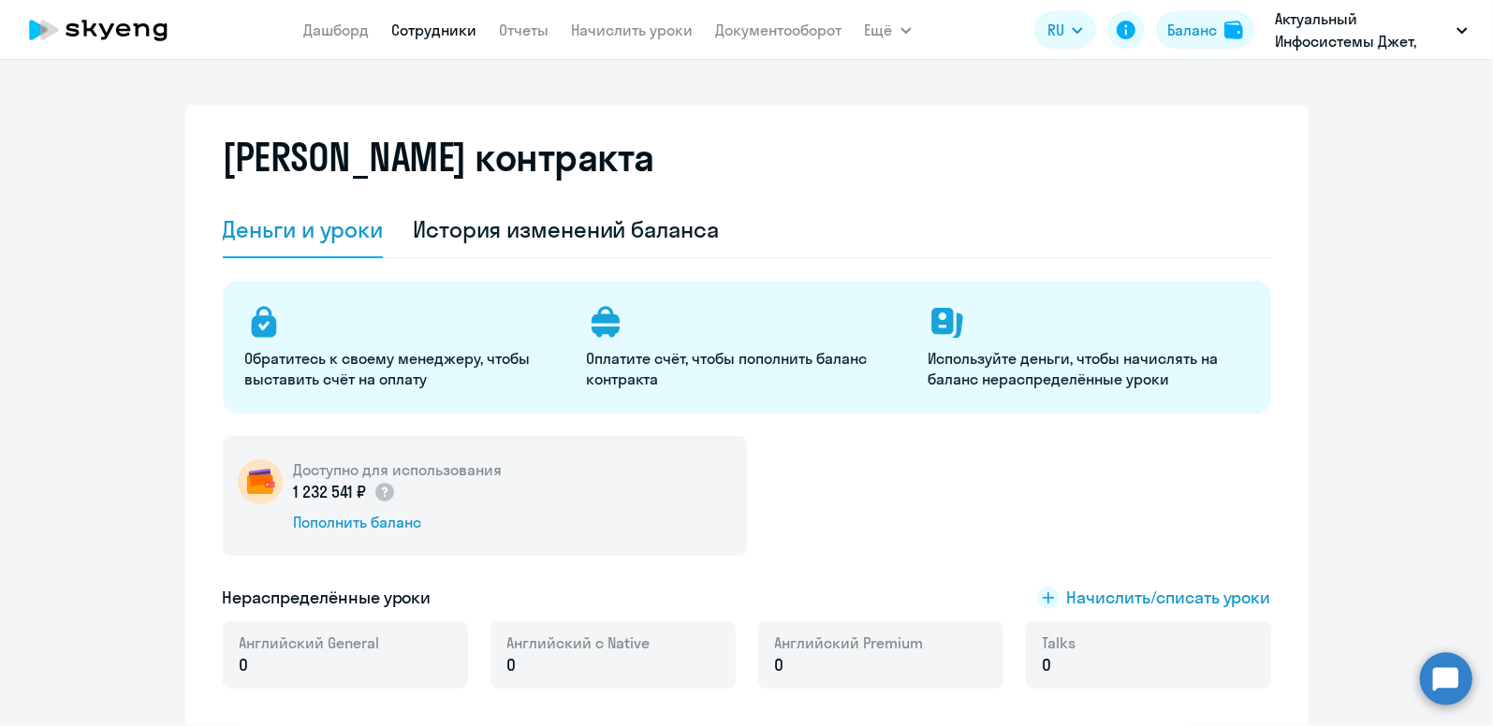
click at [437, 26] on link "Сотрудники" at bounding box center [434, 30] width 85 height 19
select select "30"
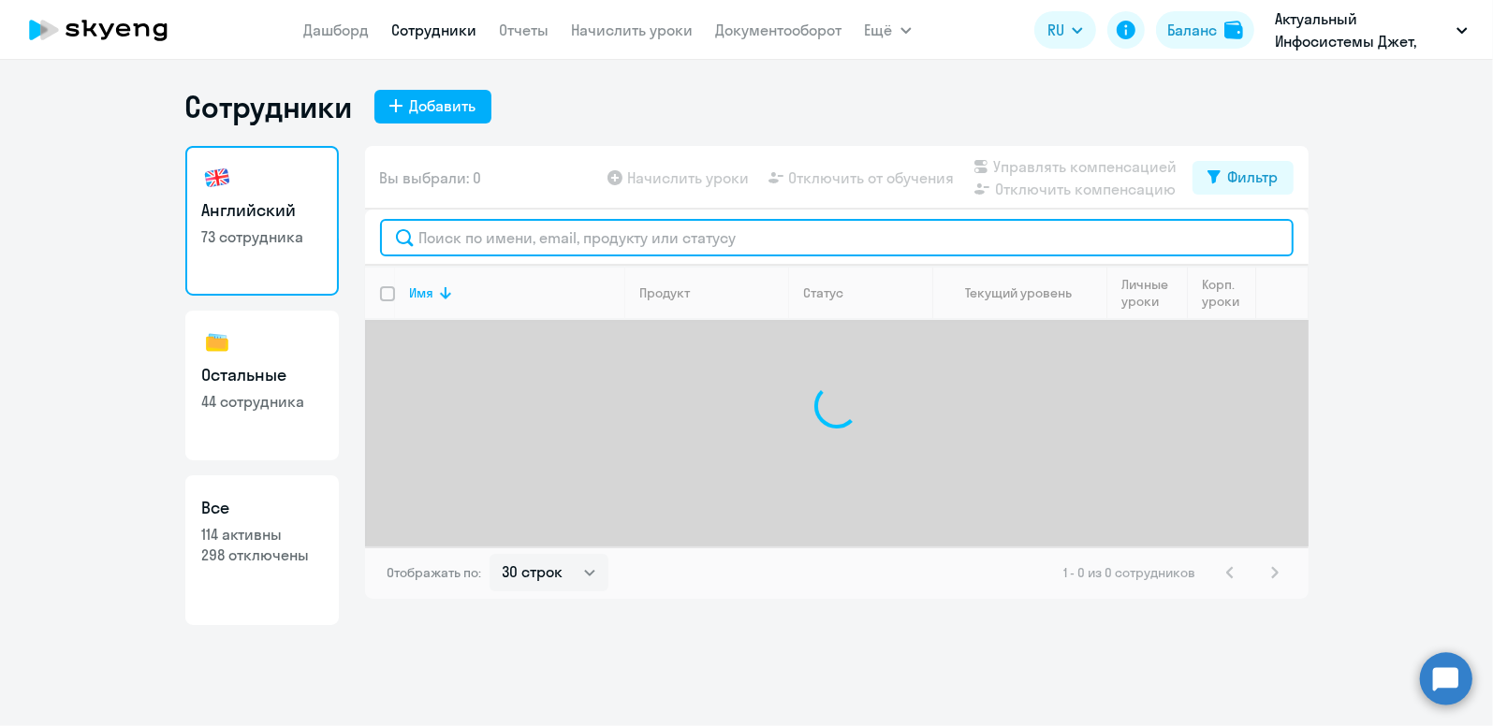
click at [468, 237] on input "text" at bounding box center [837, 237] width 914 height 37
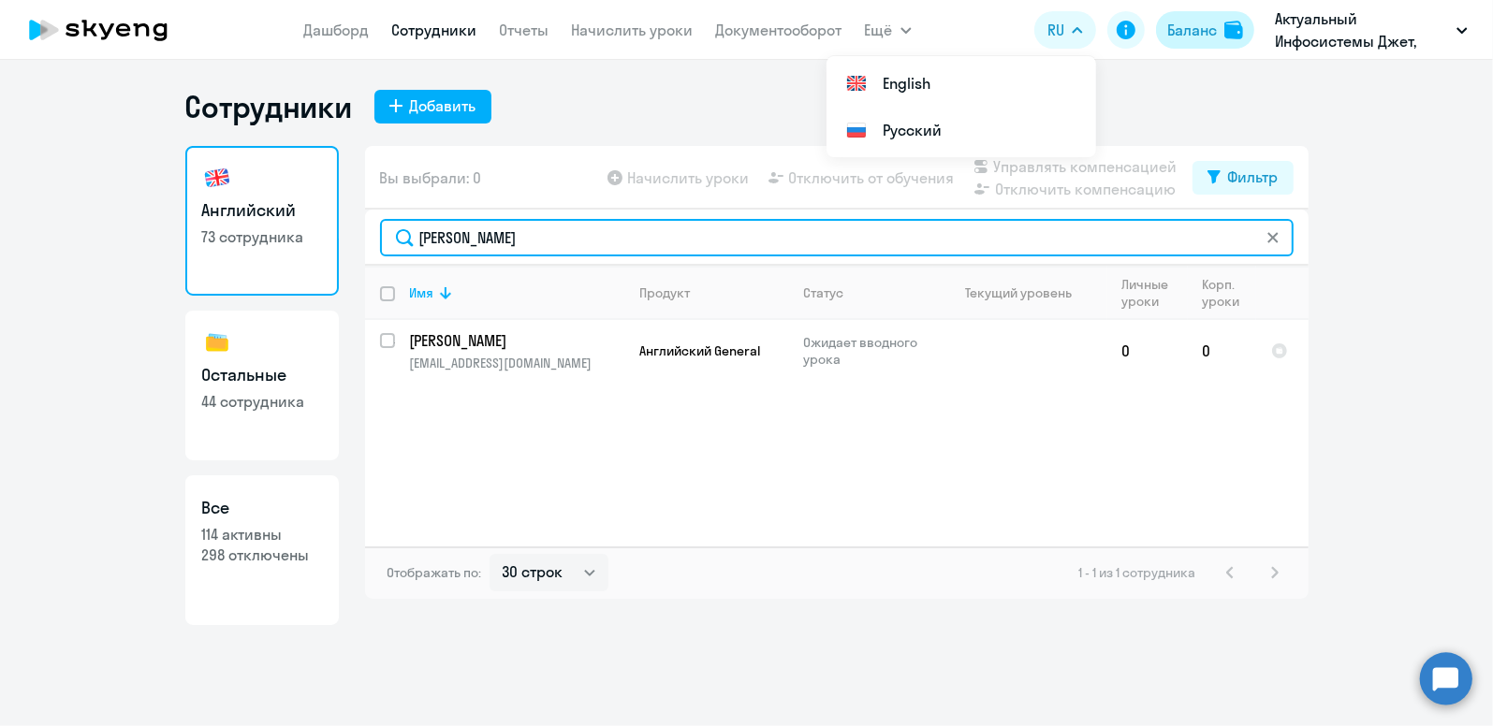
type input "[PERSON_NAME]"
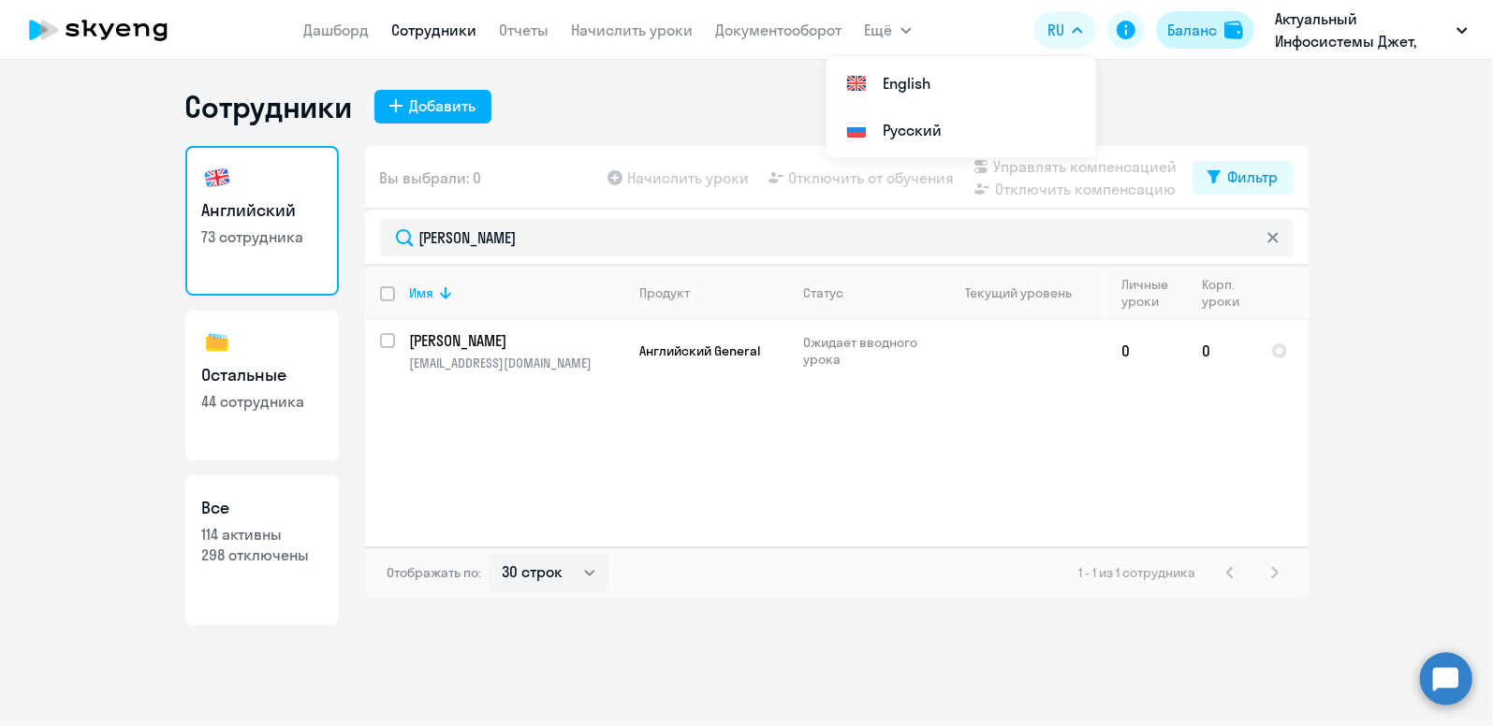
click at [1210, 19] on div "Баланс" at bounding box center [1192, 30] width 50 height 22
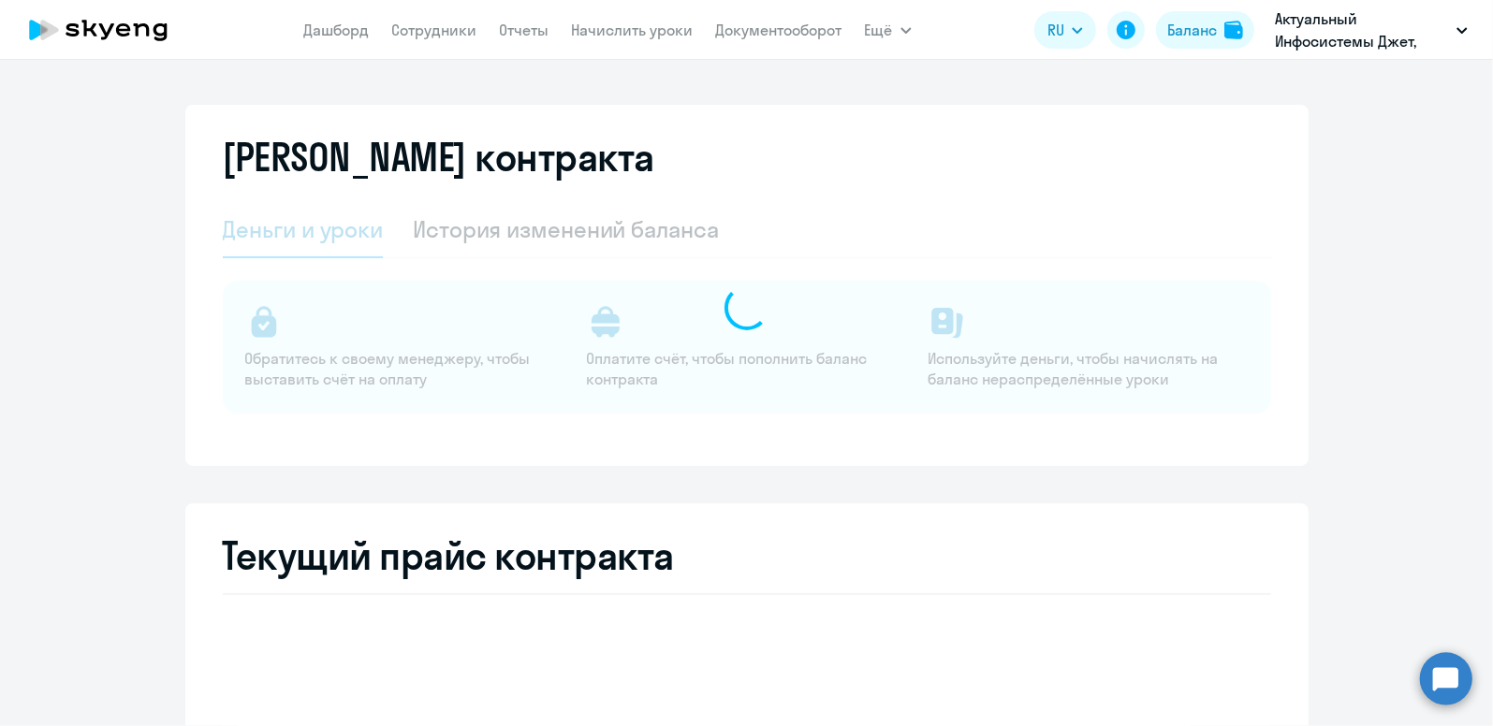
select select "english_adult_not_native_speaker"
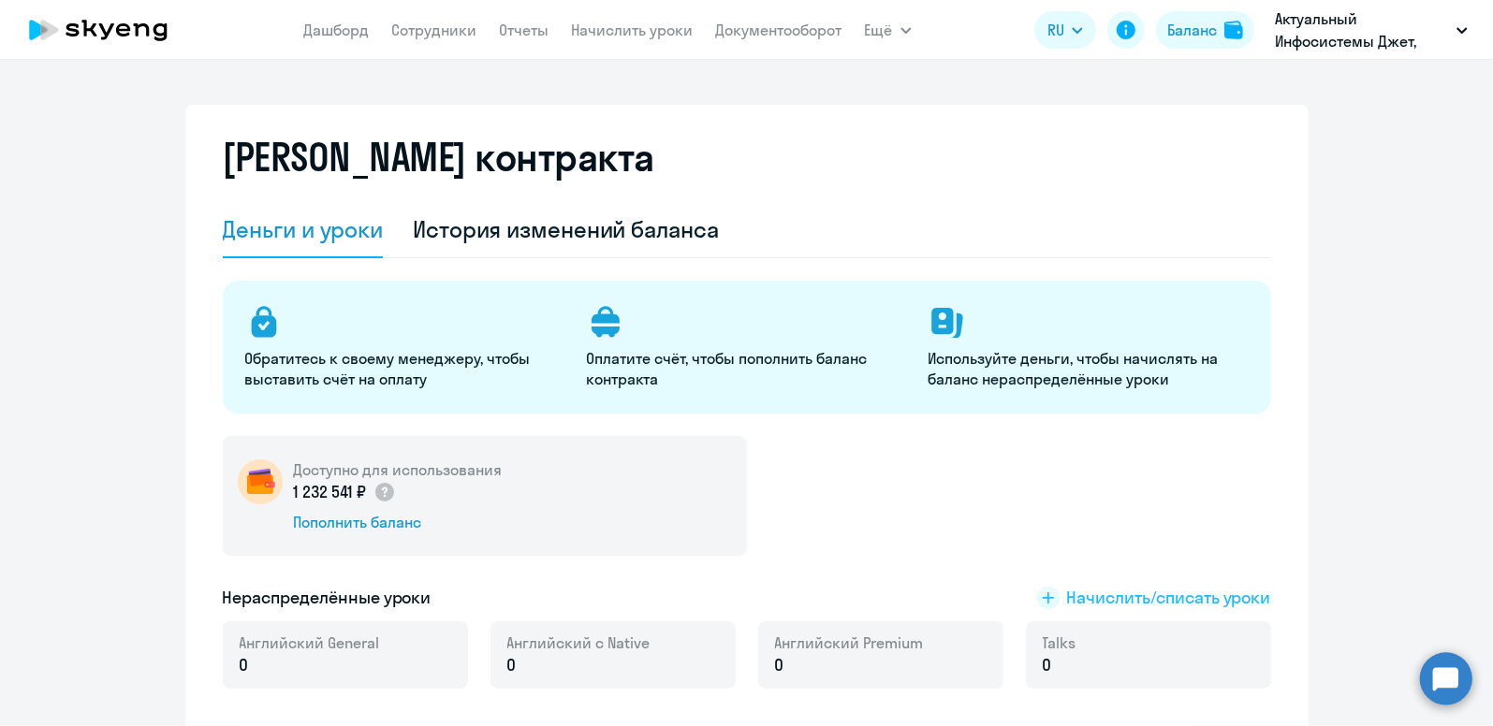
click at [1108, 602] on span "Начислить/списать уроки" at bounding box center [1169, 598] width 204 height 24
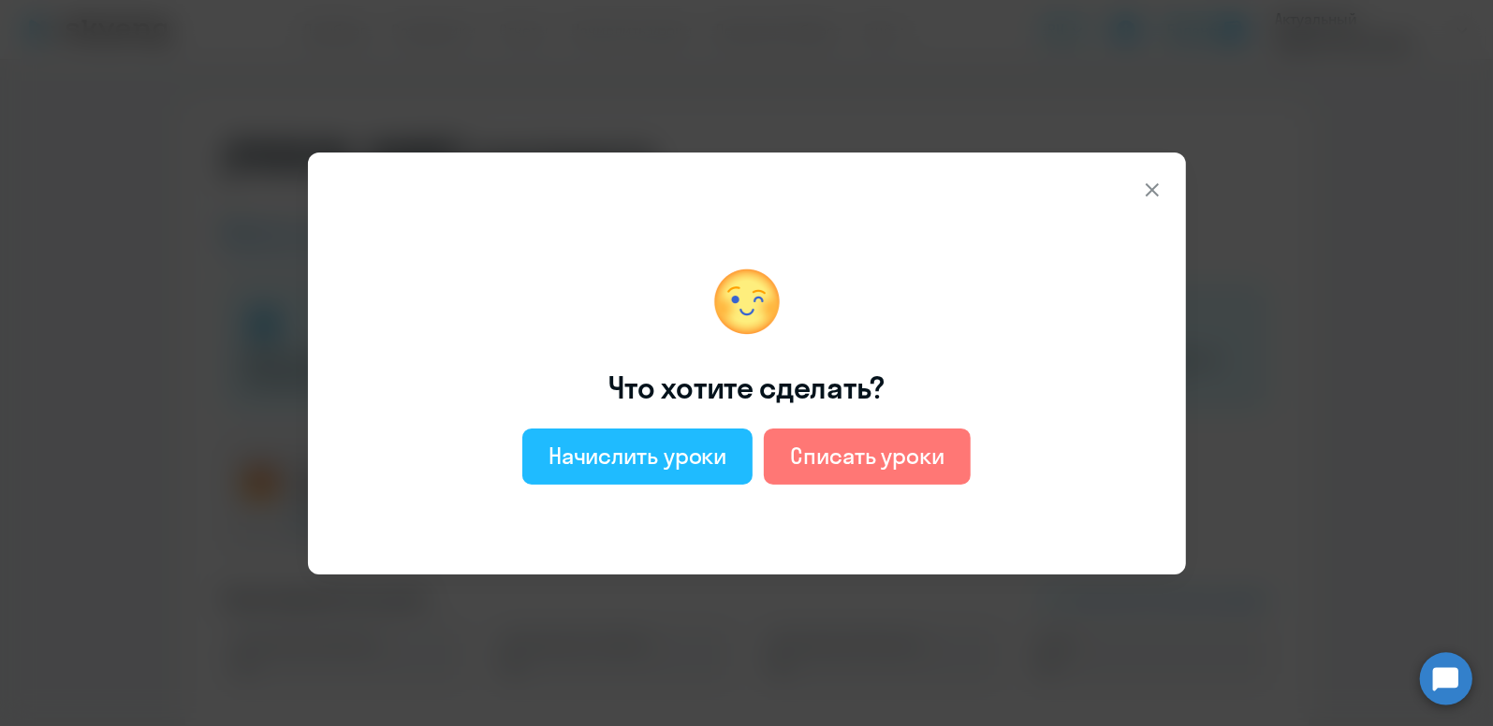
click at [545, 467] on button "Начислить уроки" at bounding box center [637, 457] width 231 height 56
select select "english_adult_not_native_speaker"
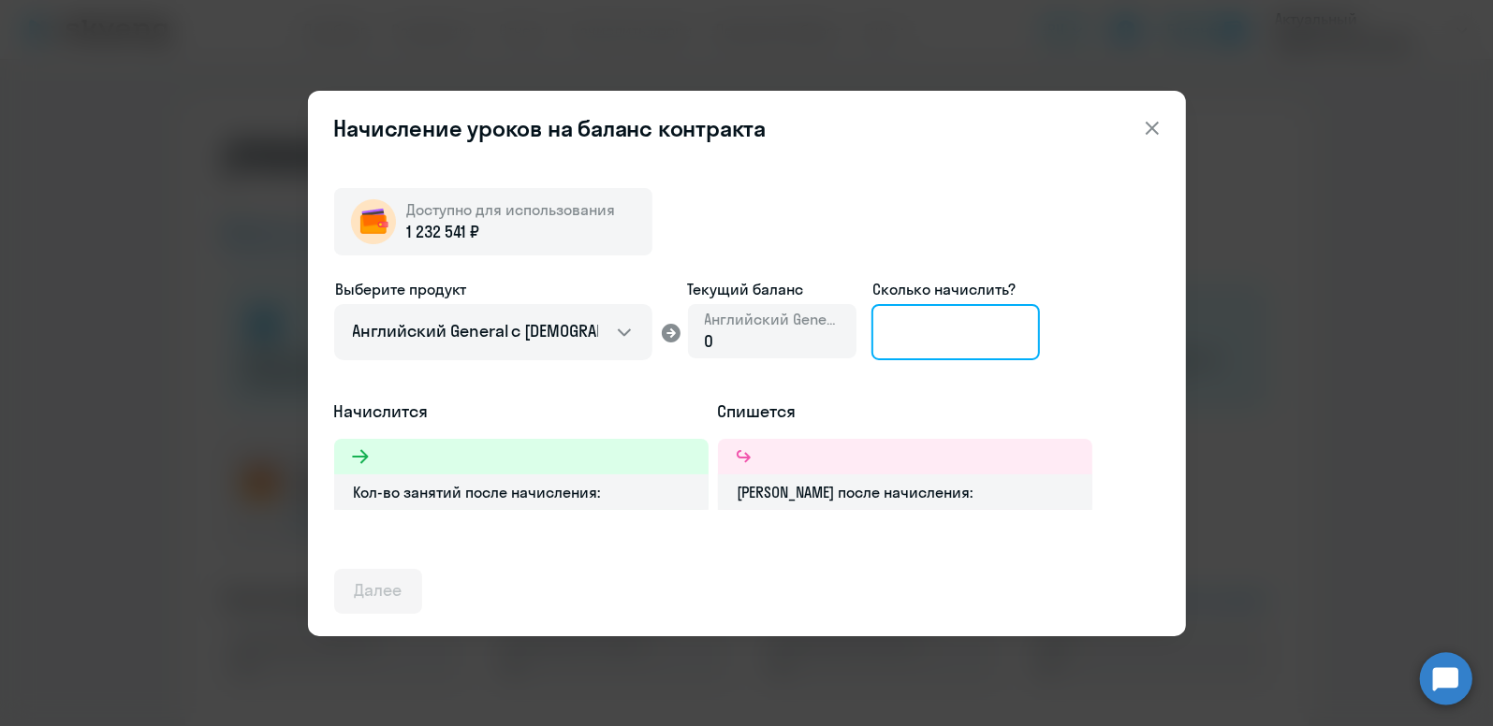
click at [959, 344] on input at bounding box center [955, 332] width 168 height 56
type input "33"
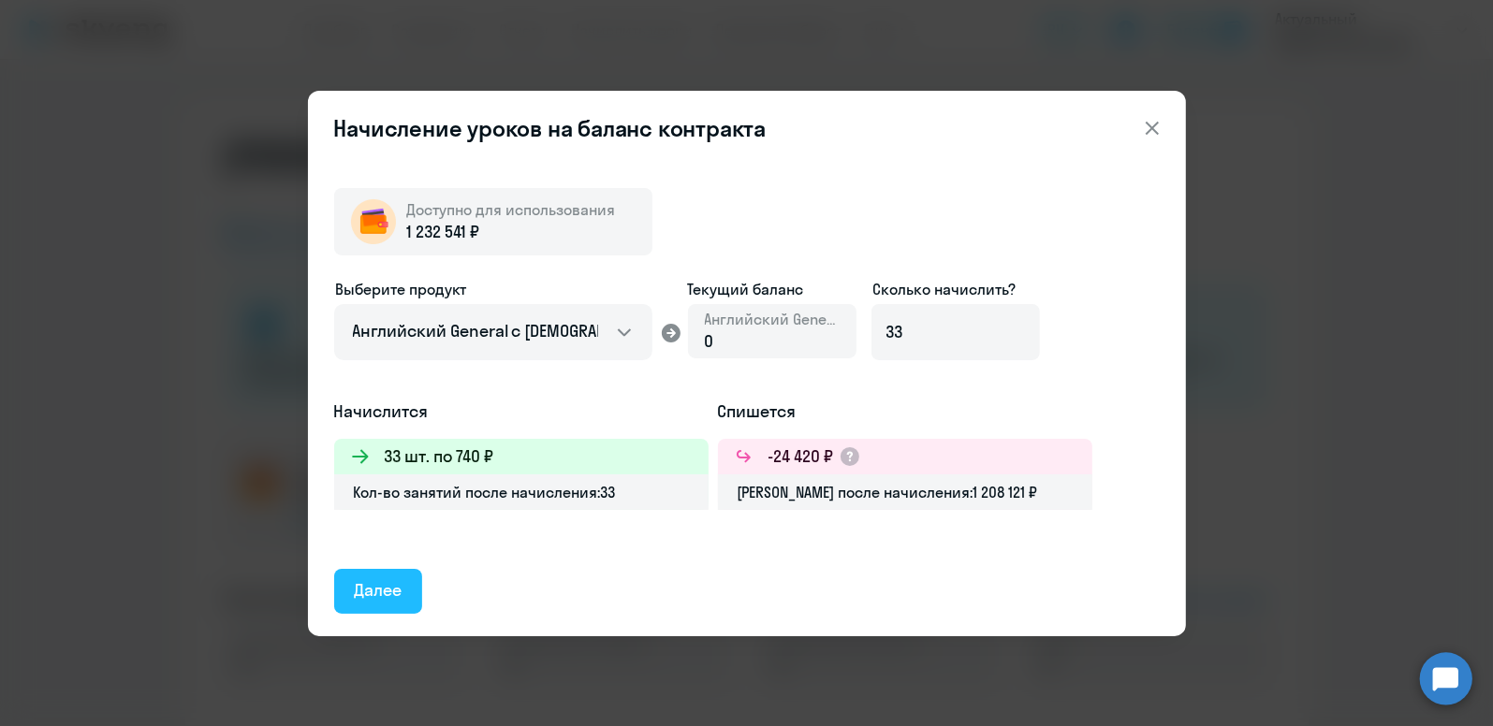
click at [399, 591] on div "Далее" at bounding box center [379, 590] width 48 height 24
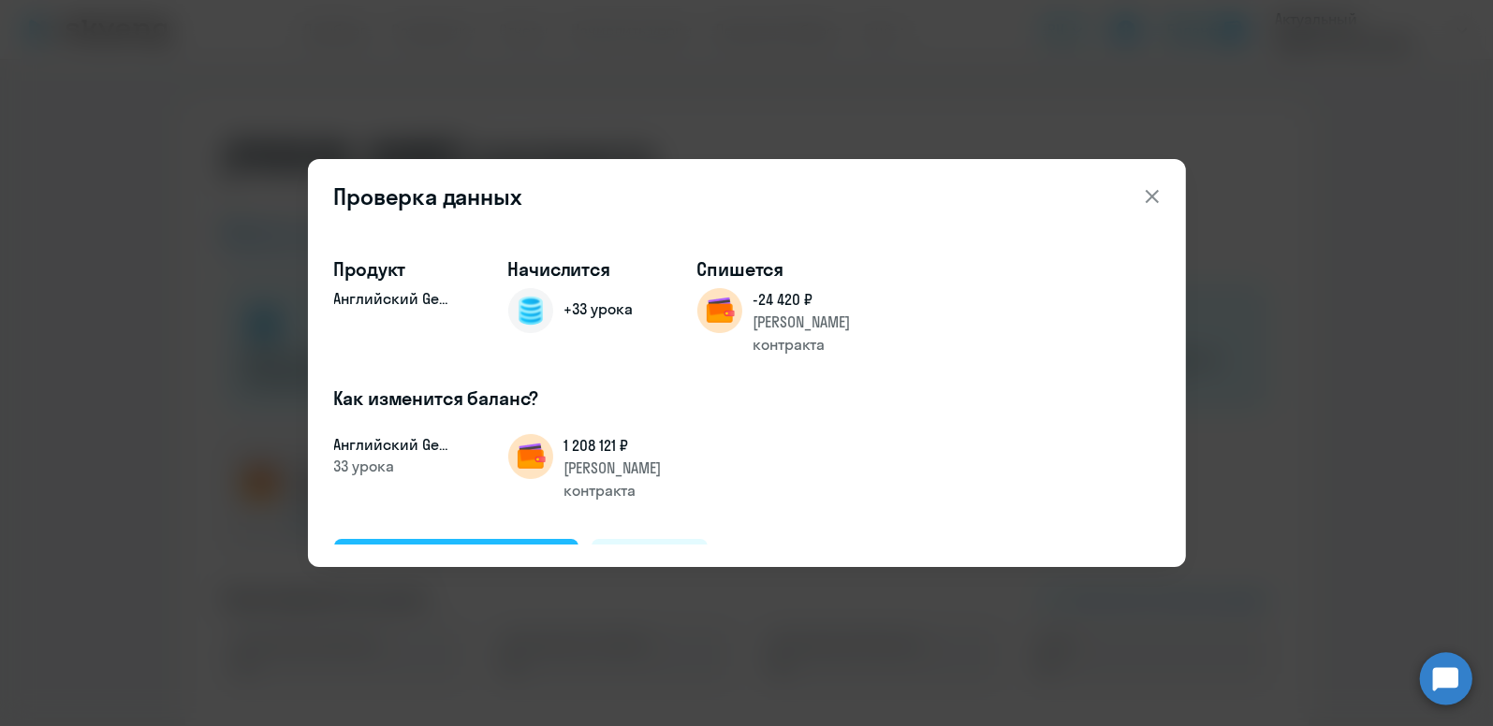
click at [439, 549] on div "Подтвердить и начислить" at bounding box center [457, 561] width 204 height 24
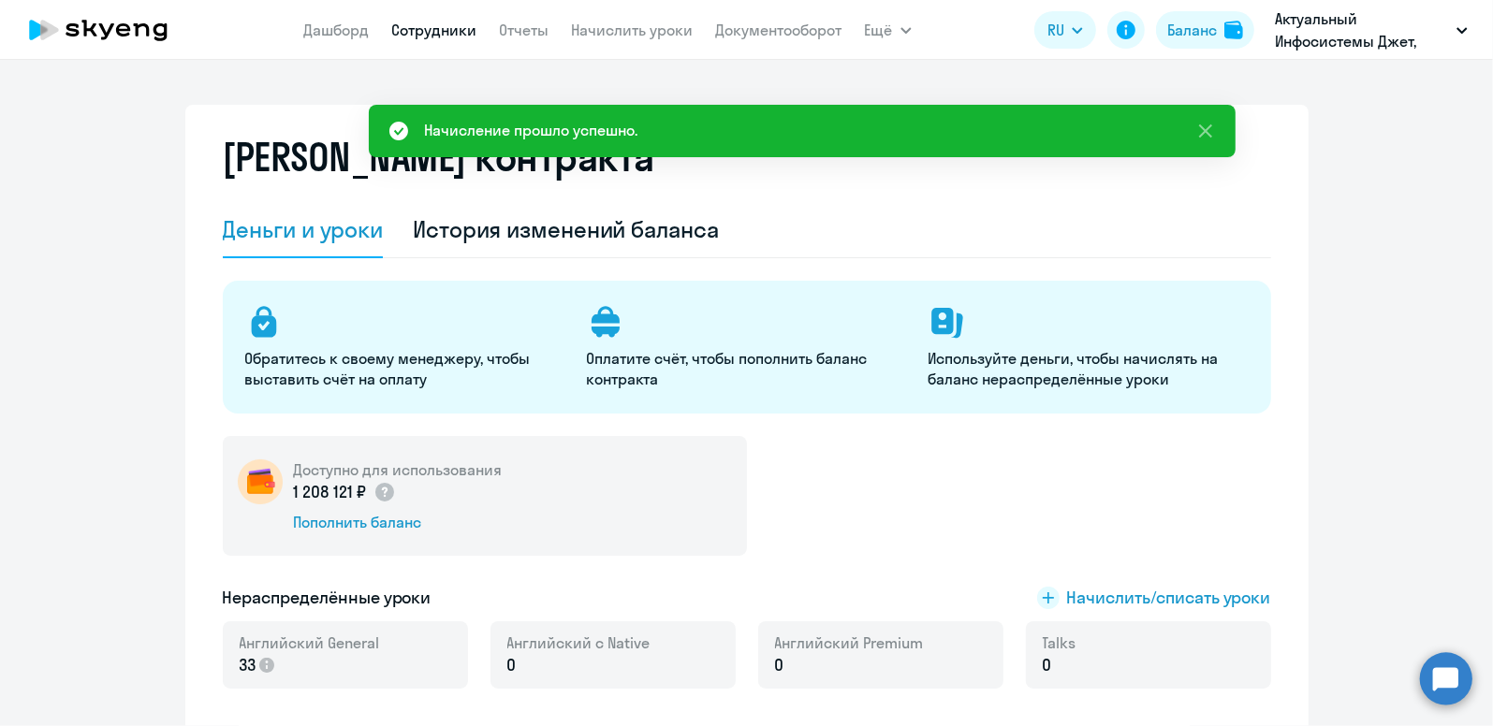
click at [428, 36] on link "Сотрудники" at bounding box center [434, 30] width 85 height 19
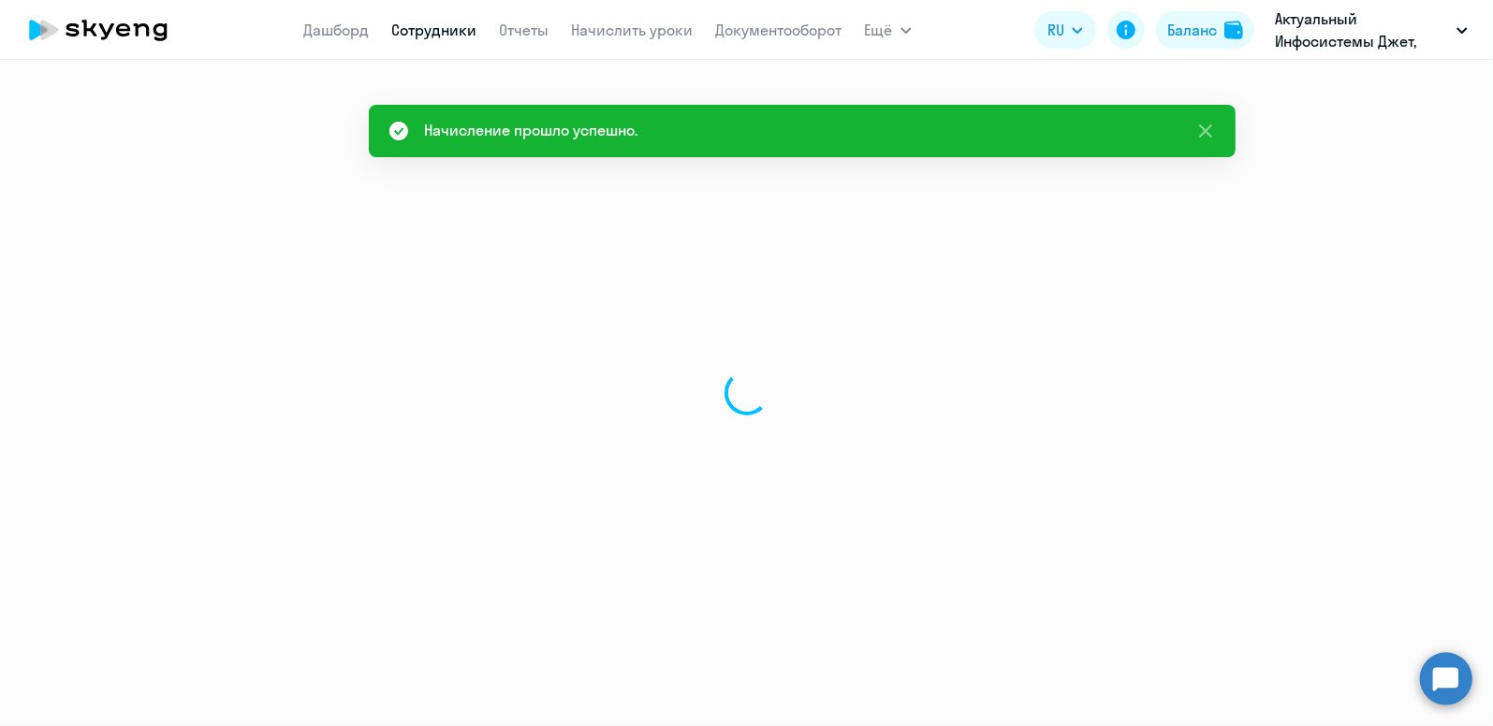
select select "30"
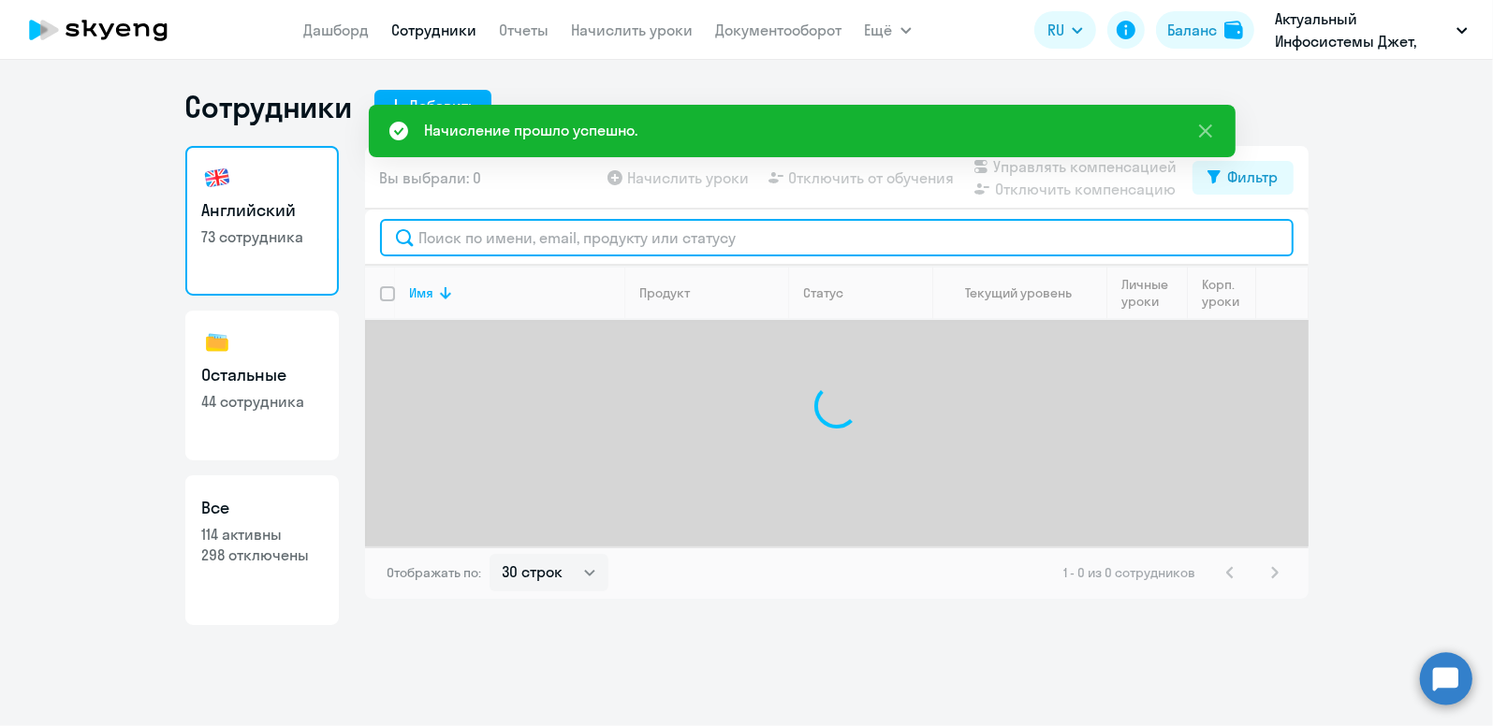
click at [551, 241] on input "text" at bounding box center [837, 237] width 914 height 37
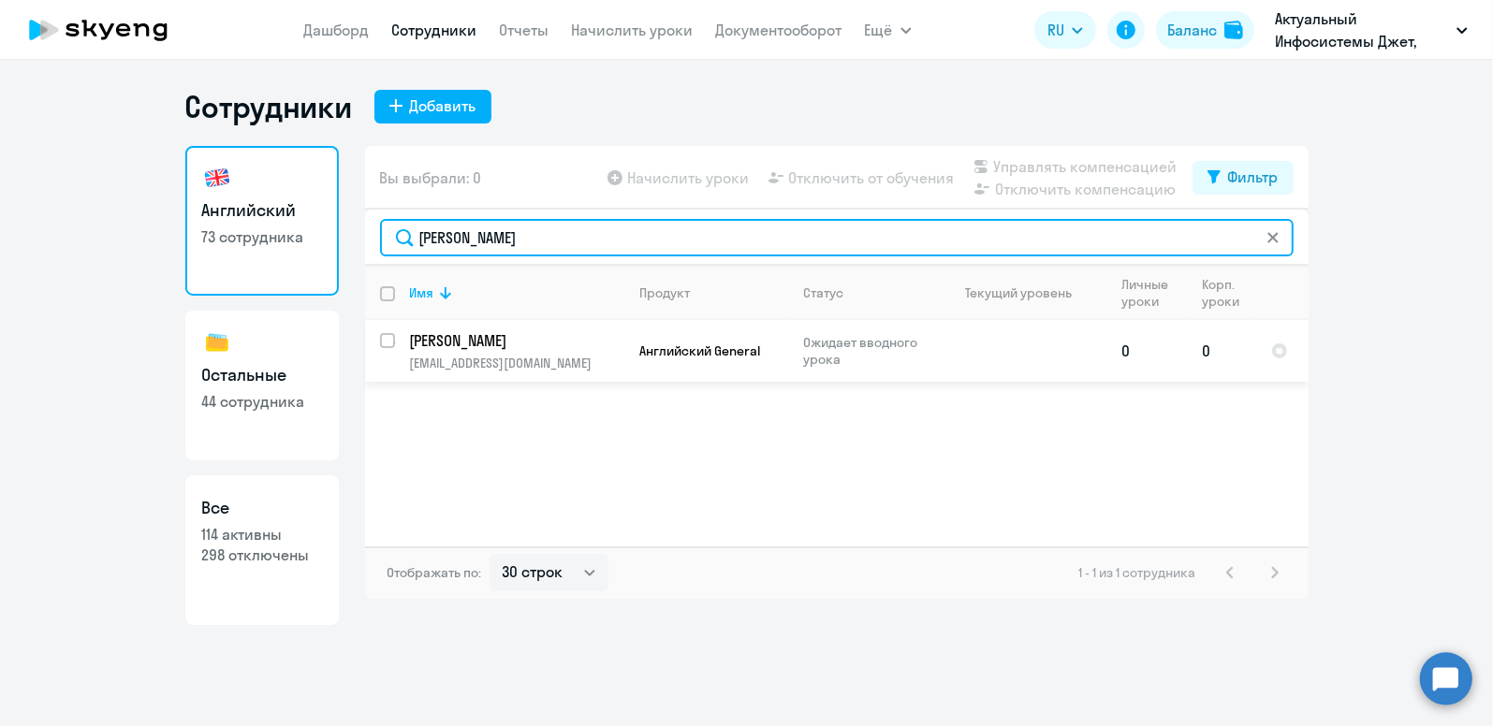
type input "[PERSON_NAME]"
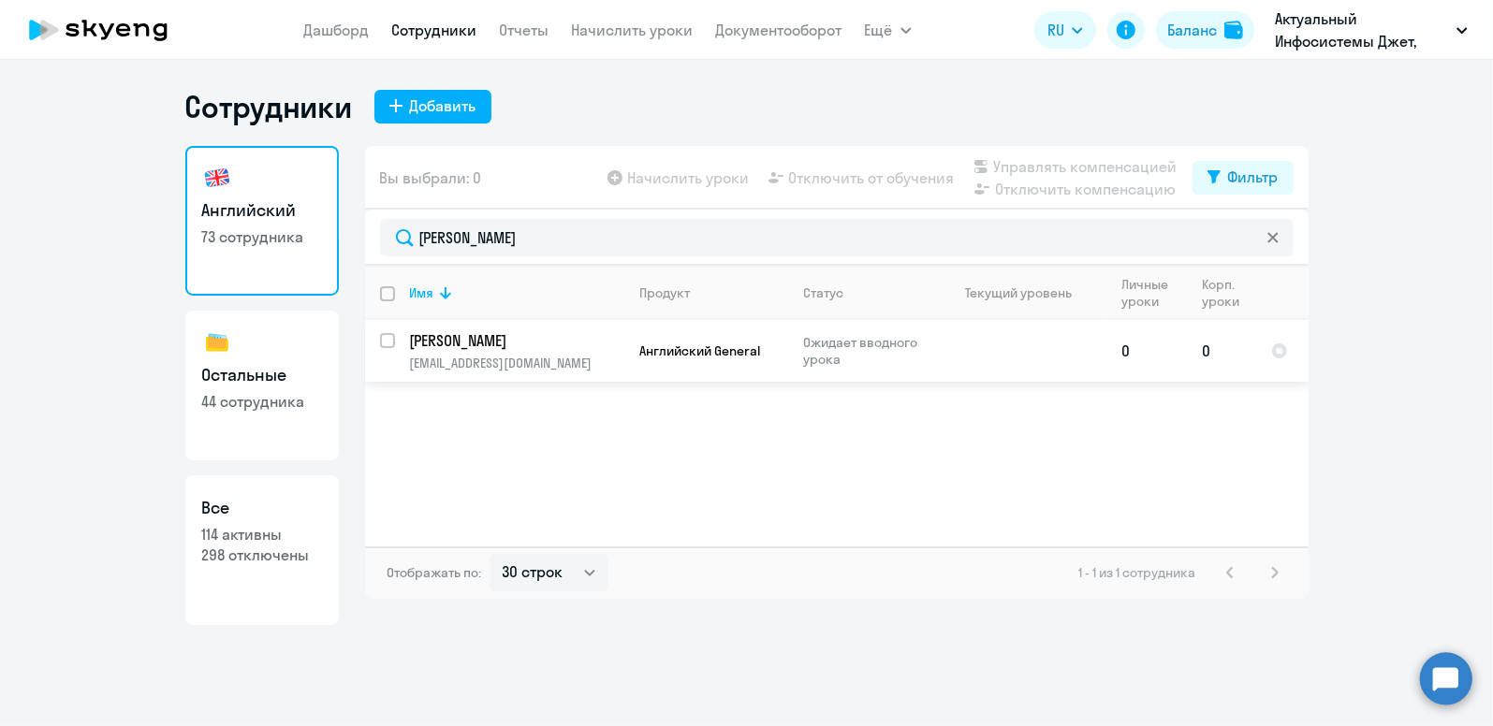
click at [491, 353] on td "[PERSON_NAME] [EMAIL_ADDRESS][DOMAIN_NAME]" at bounding box center [510, 351] width 230 height 62
select select "english"
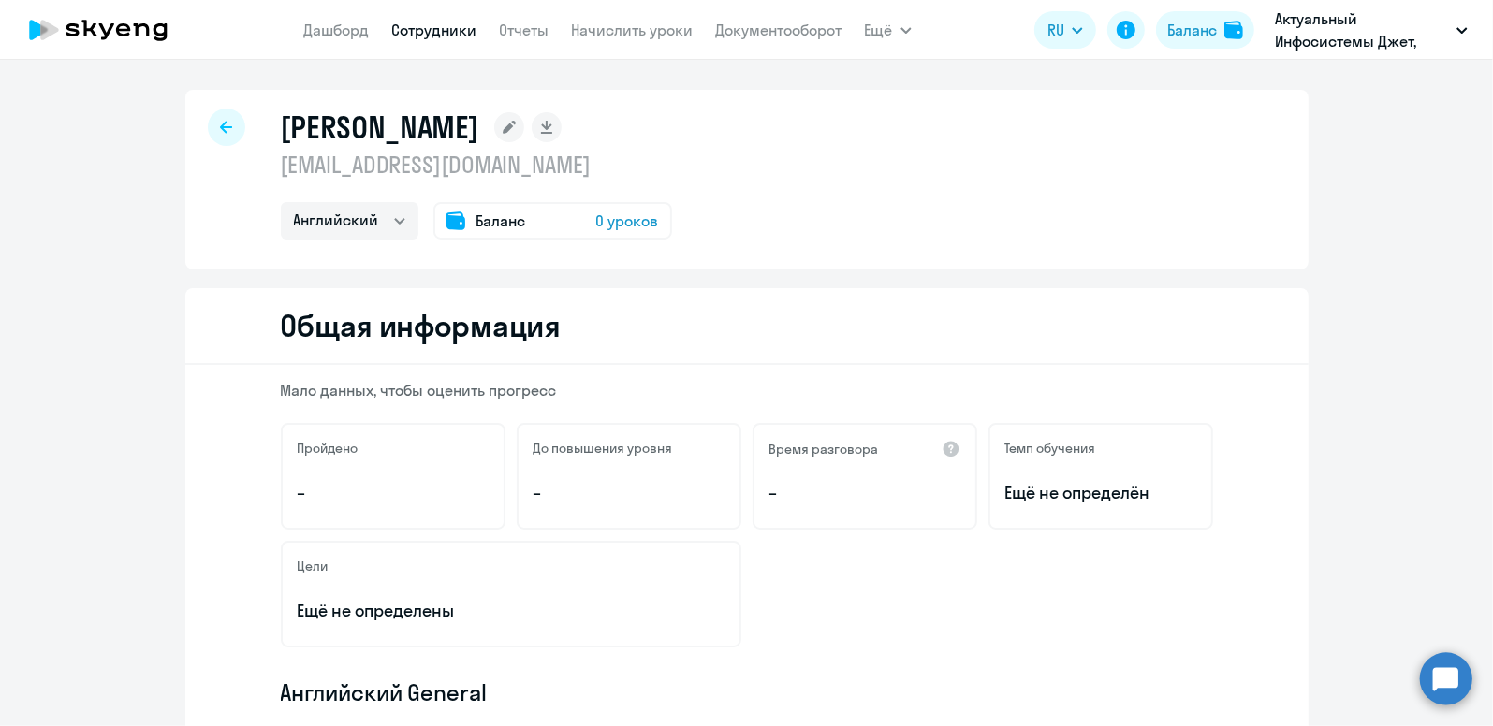
click at [497, 223] on span "Баланс" at bounding box center [501, 221] width 50 height 22
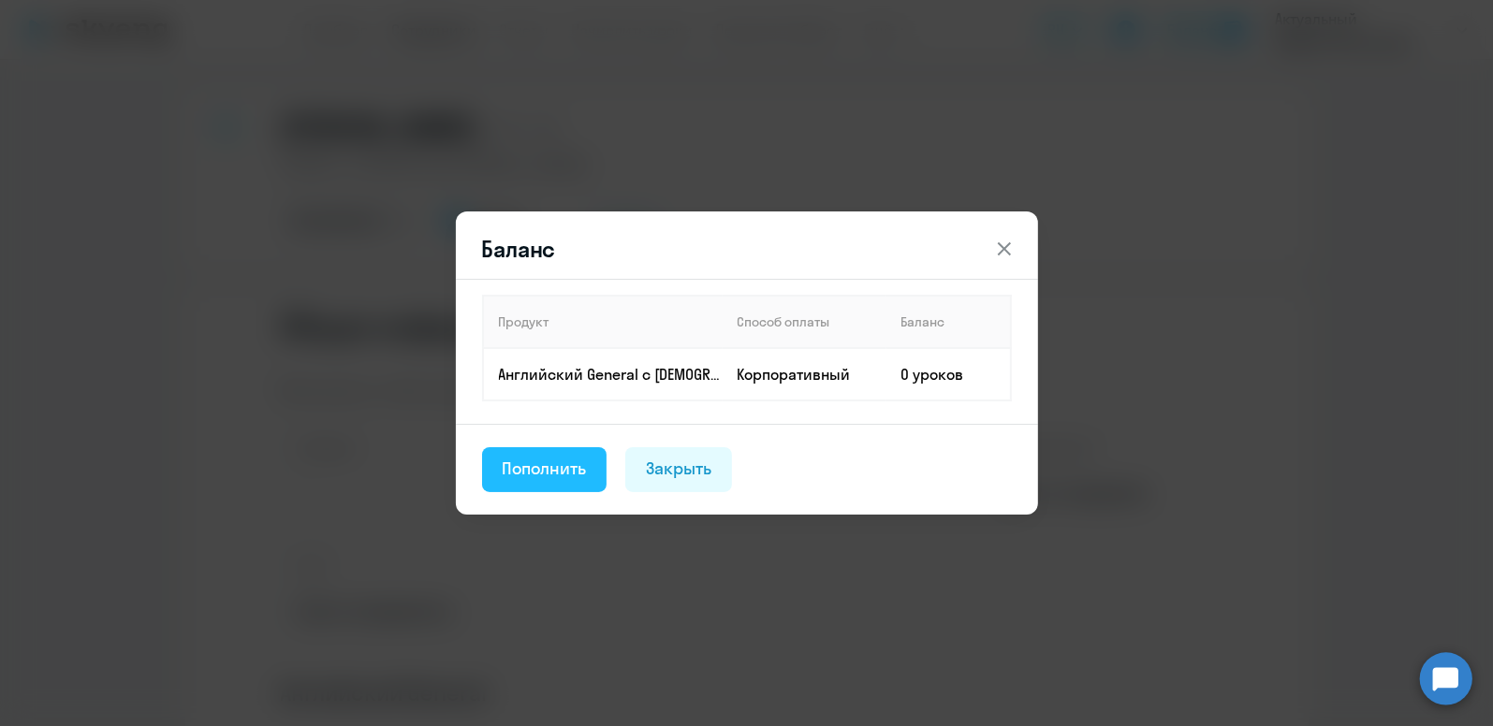
click at [540, 463] on div "Пополнить" at bounding box center [545, 469] width 84 height 24
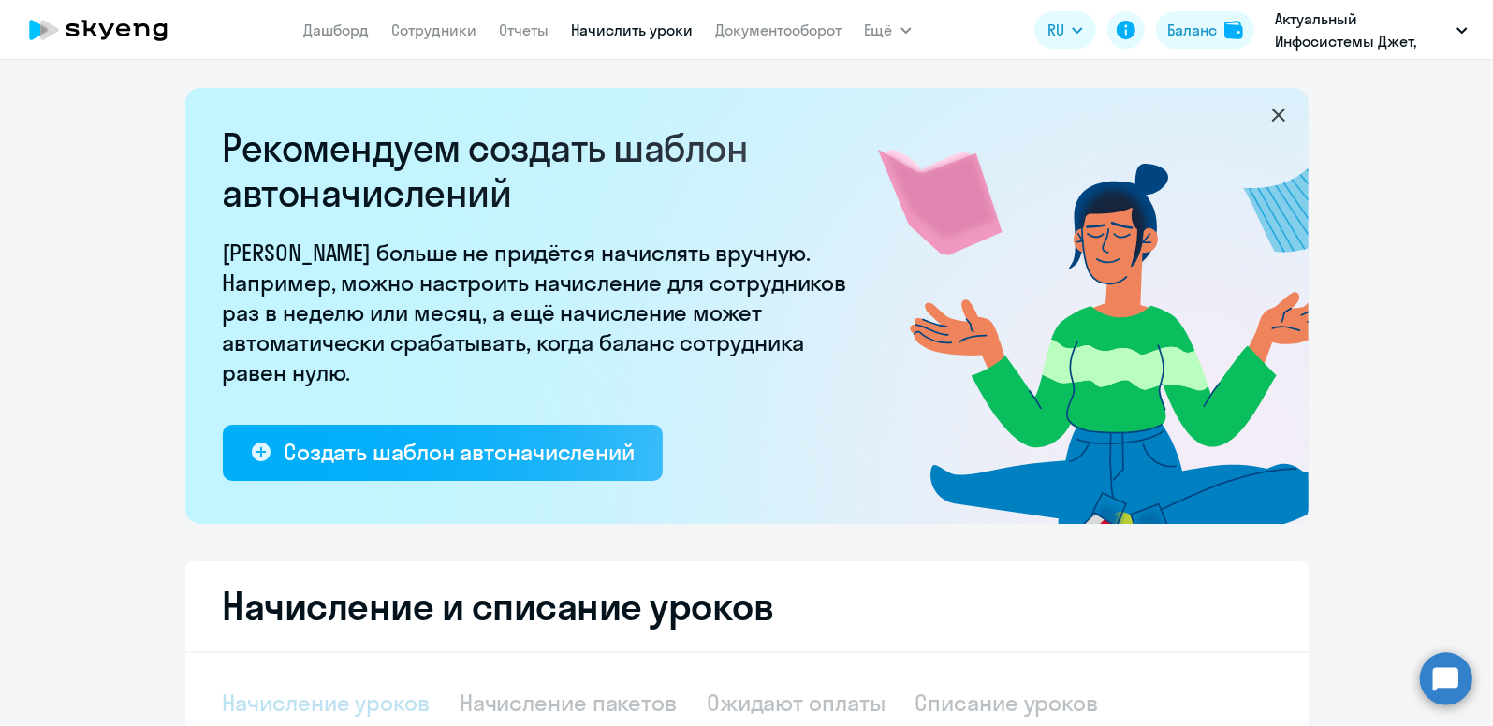
select select "10"
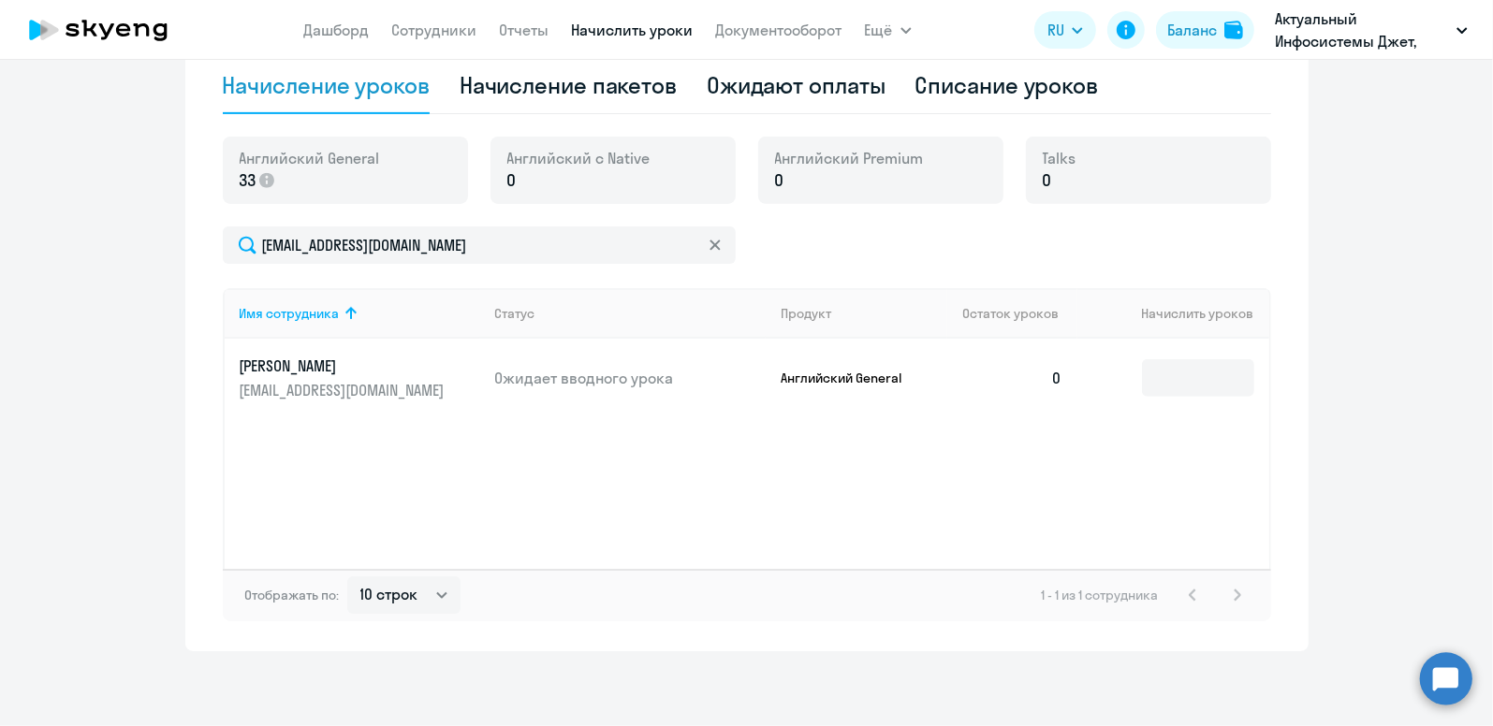
scroll to position [617, 0]
click at [1193, 369] on input at bounding box center [1198, 378] width 112 height 37
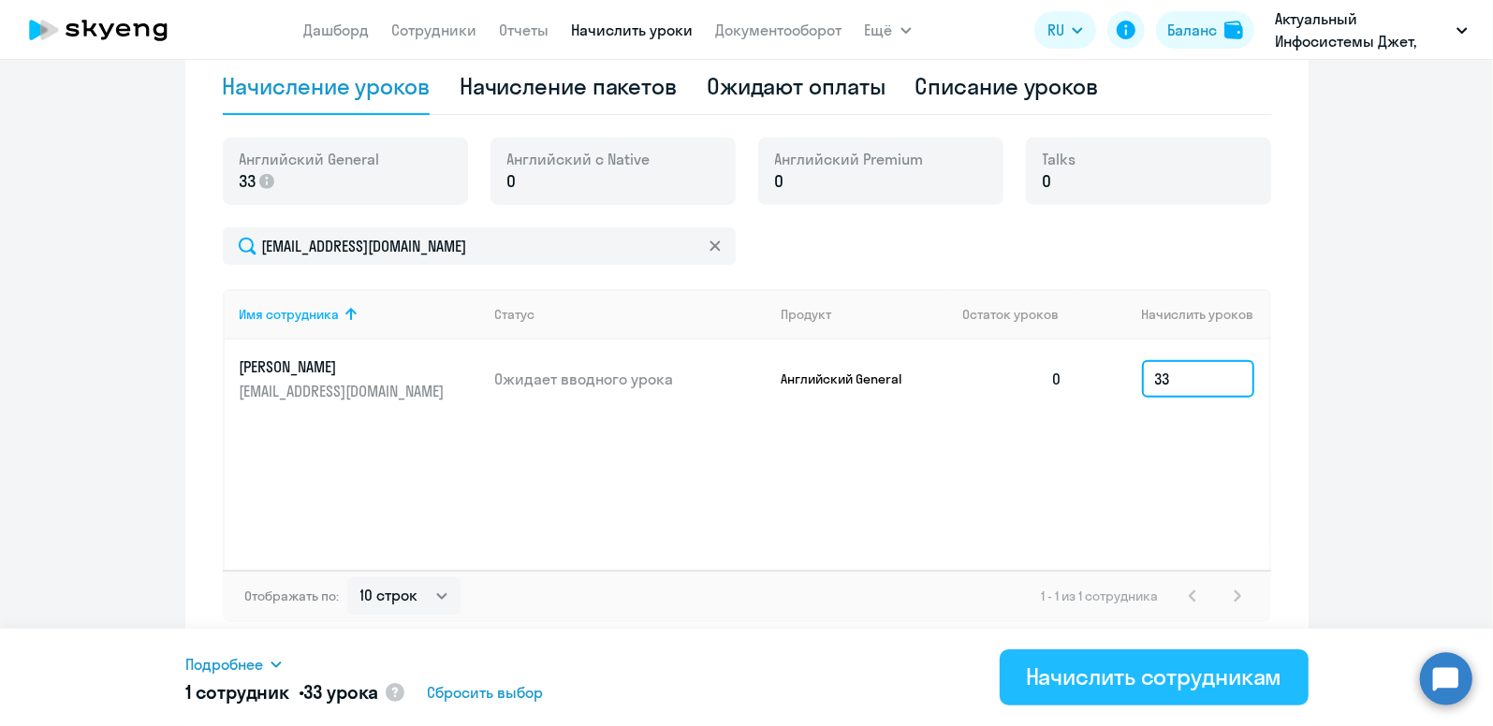
type input "33"
click at [1198, 681] on div "Начислить сотрудникам" at bounding box center [1154, 677] width 256 height 30
